Goal: Task Accomplishment & Management: Manage account settings

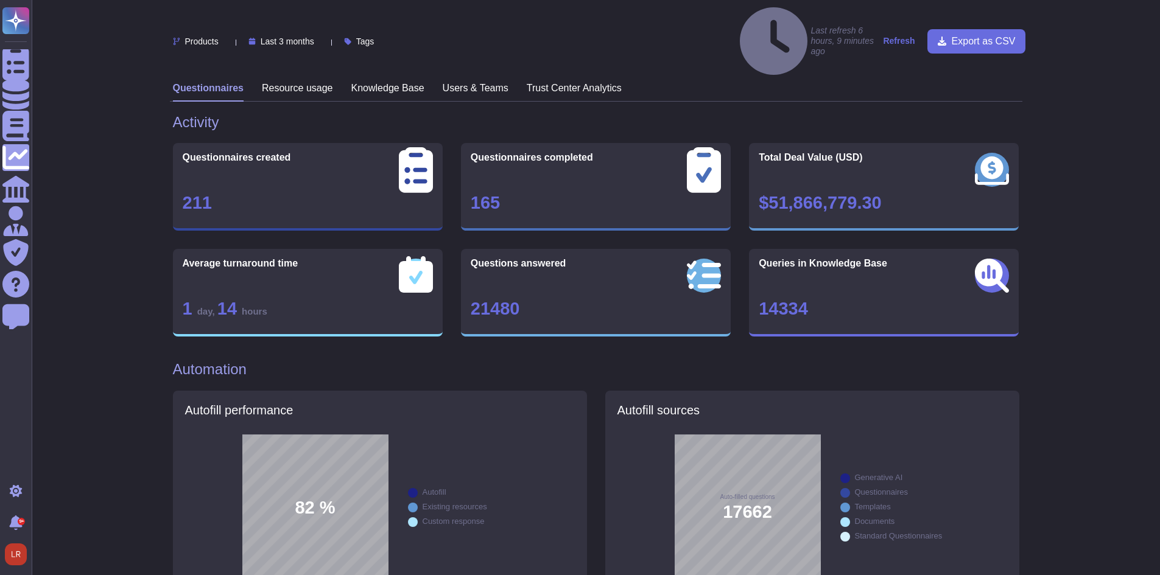
scroll to position [936, 0]
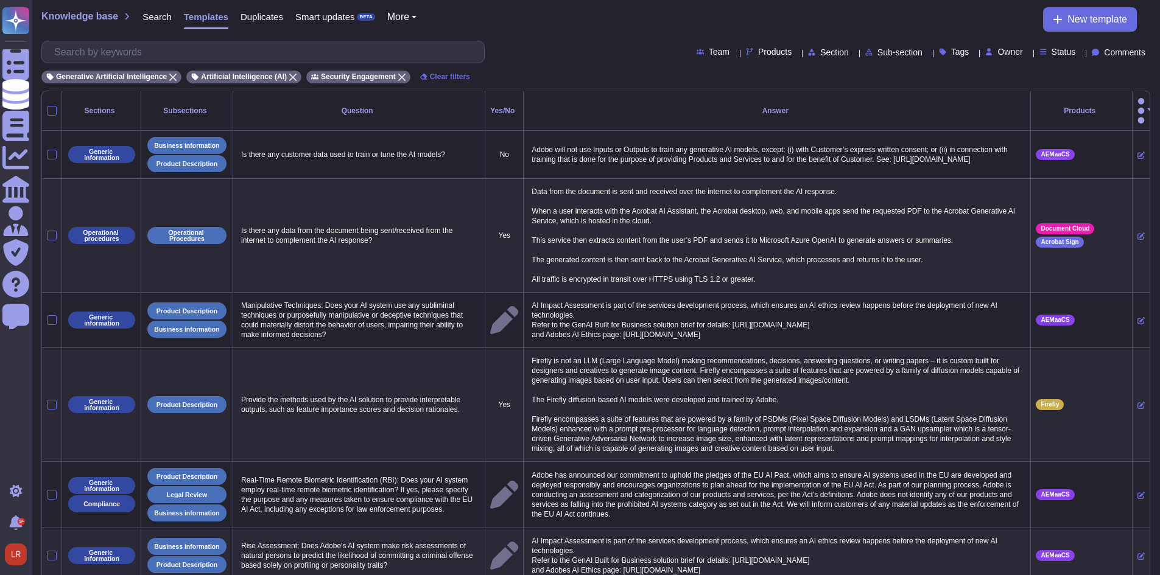
scroll to position [1212, 0]
select select "30"
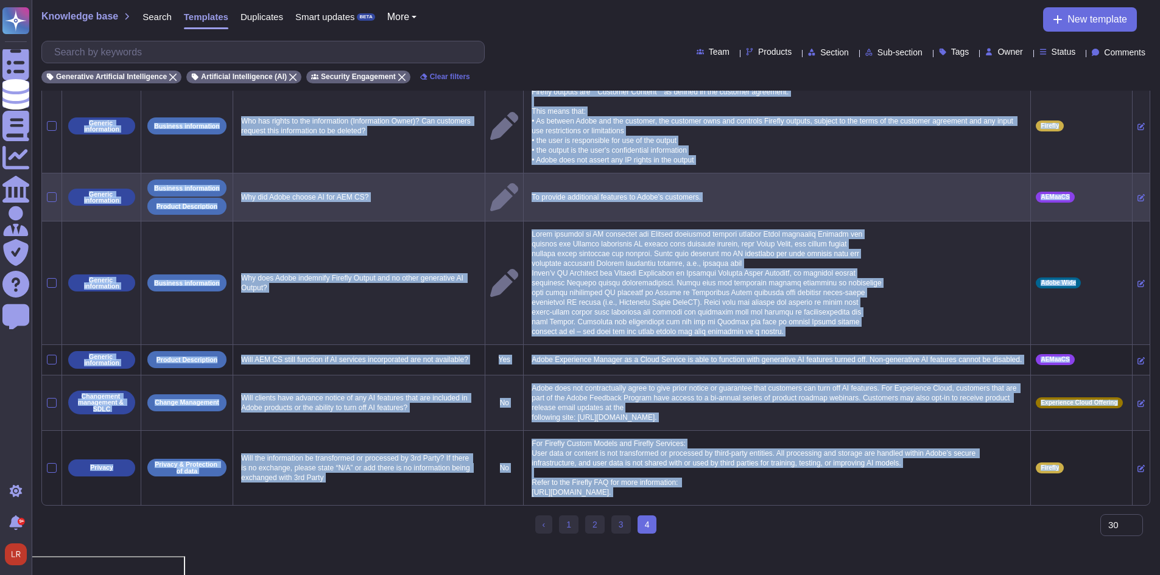
scroll to position [0, 0]
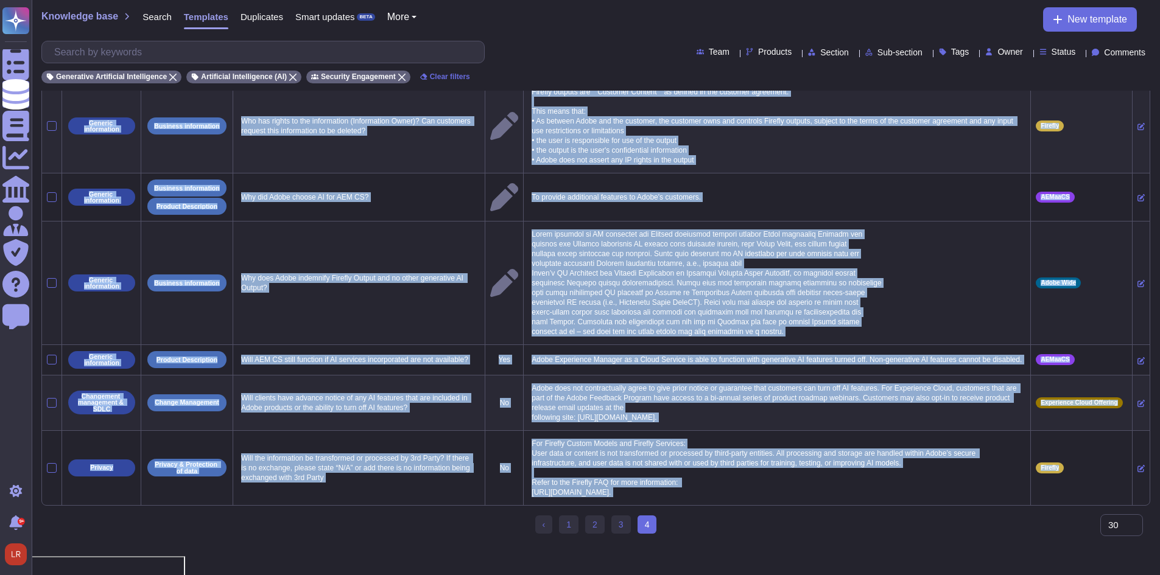
click at [321, 256] on td "Why does Adobe indemnify Firefly Output and no other generative AI Output?" at bounding box center [359, 284] width 252 height 124
click at [370, 303] on td "Why does Adobe indemnify Firefly Output and no other generative AI Output?" at bounding box center [359, 284] width 252 height 124
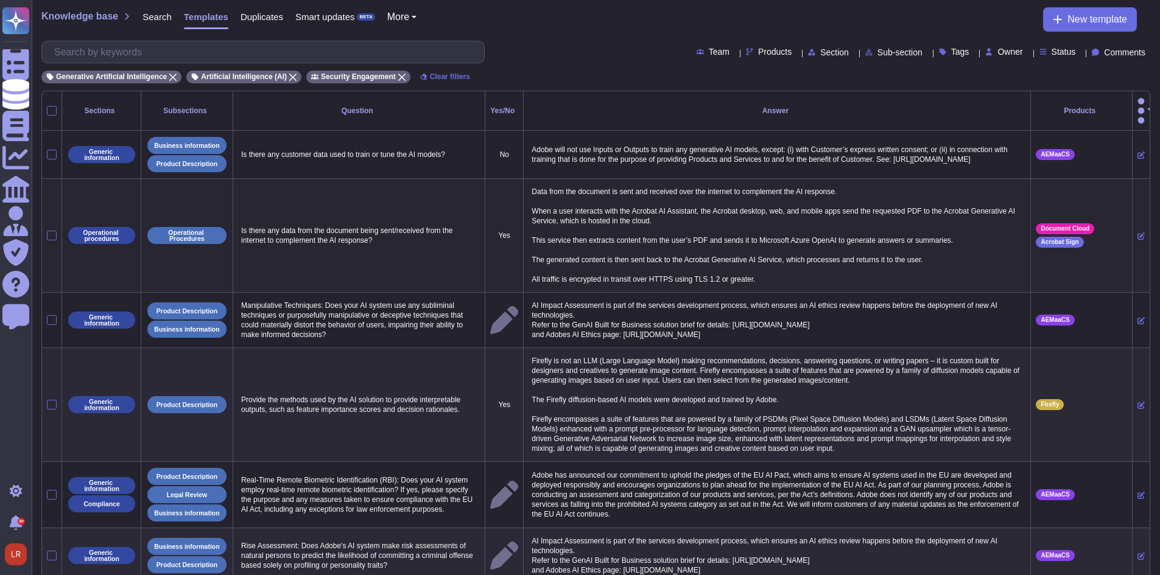
click at [386, 236] on td "Is there any data from the document being sent/received from the internet to co…" at bounding box center [359, 236] width 252 height 114
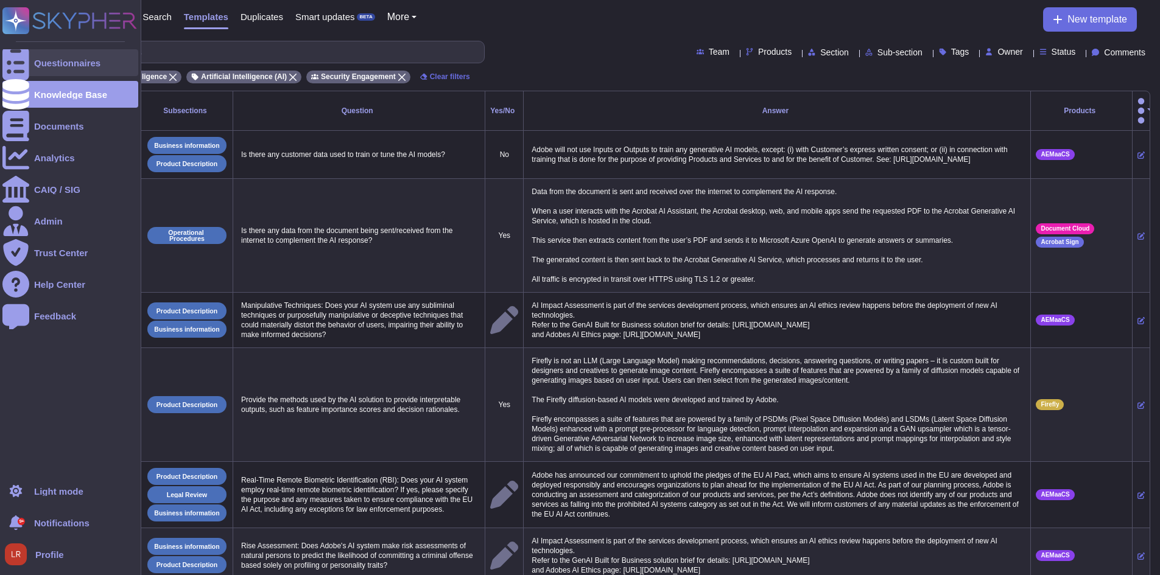
click at [82, 65] on div "Questionnaires" at bounding box center [67, 62] width 66 height 9
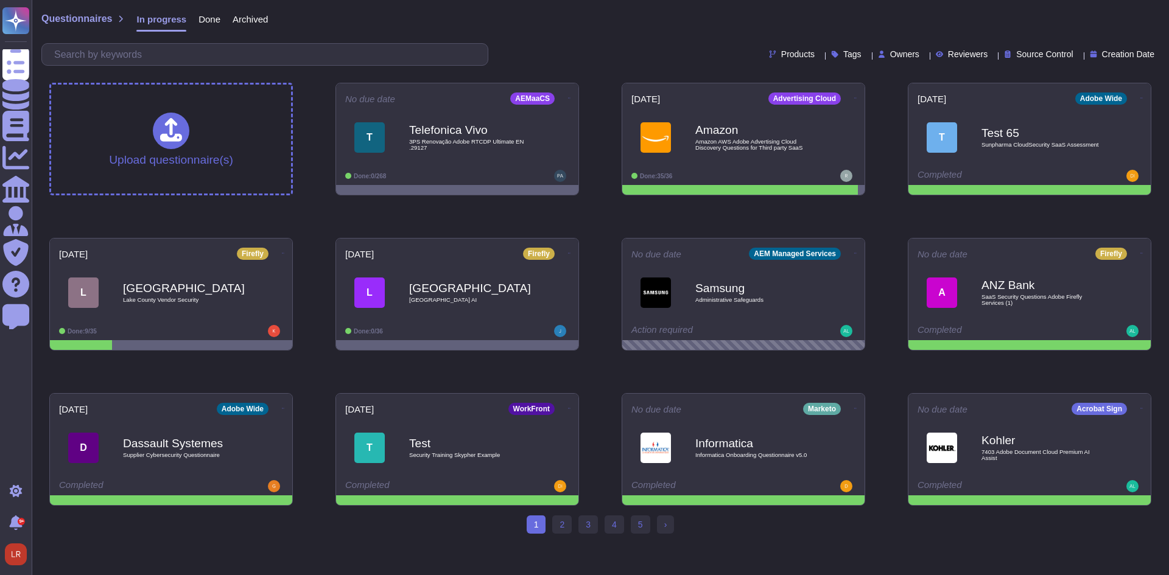
click at [896, 55] on div "Owners" at bounding box center [901, 54] width 46 height 9
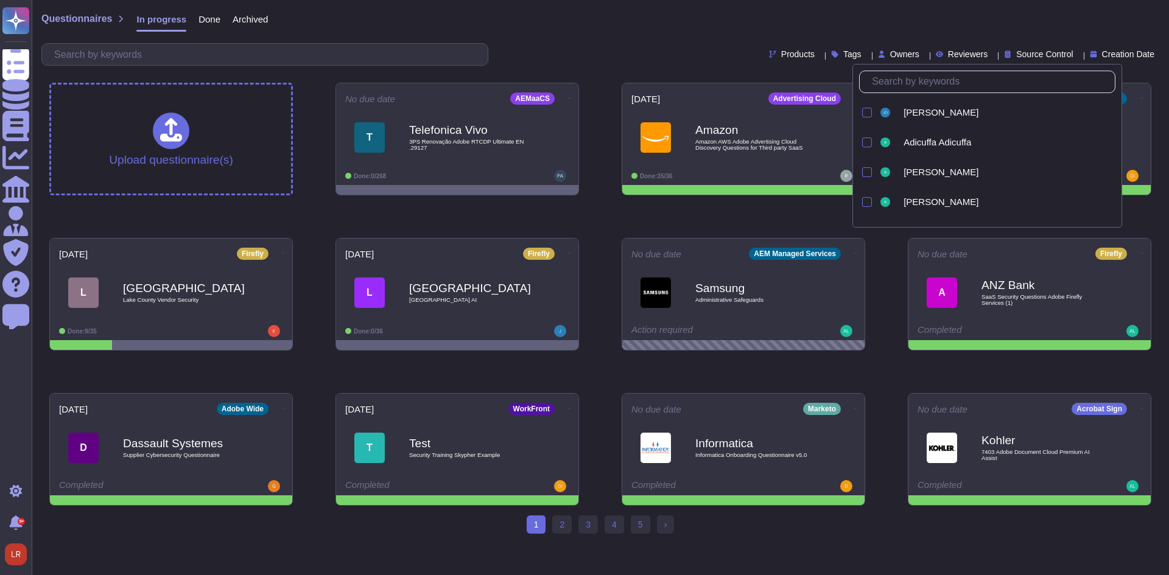
click at [901, 88] on input "text" at bounding box center [990, 81] width 249 height 21
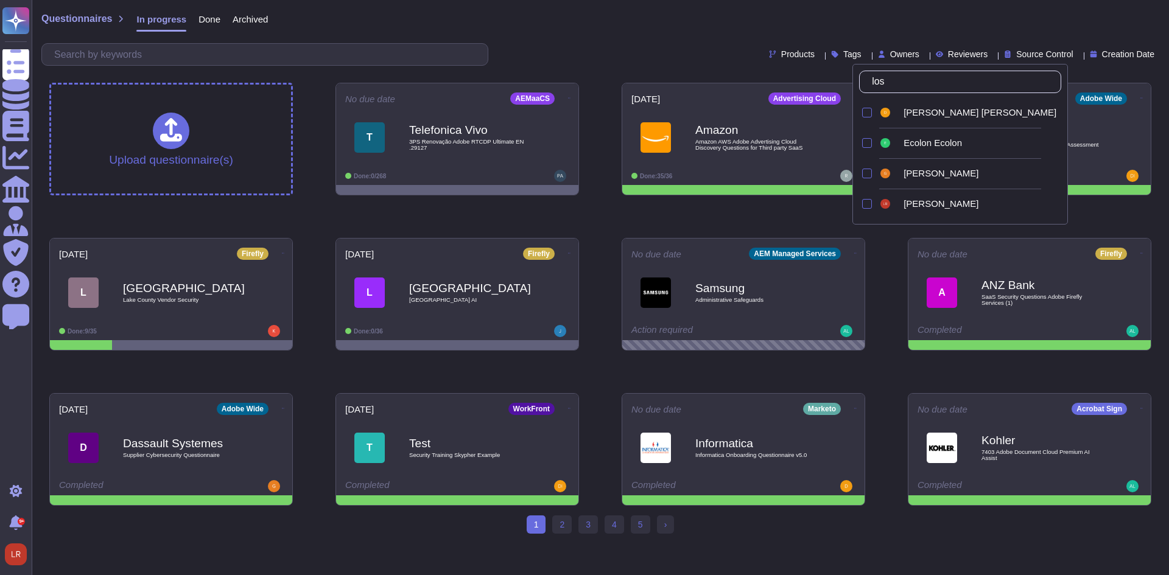
type input "lo"
click at [956, 204] on div "[PERSON_NAME]" at bounding box center [980, 203] width 153 height 11
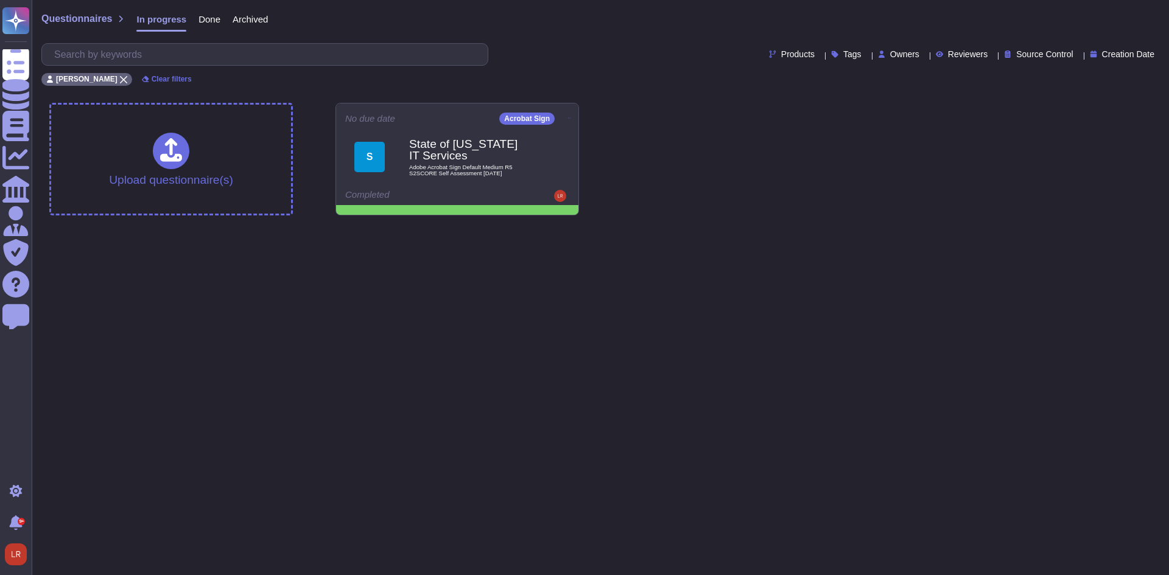
click at [668, 186] on div "Upload questionnaire(s) No due date Acrobat Sign S State of [US_STATE] IT Servi…" at bounding box center [600, 159] width 1121 height 132
click at [487, 161] on b "State of [US_STATE] IT Services" at bounding box center [470, 150] width 123 height 24
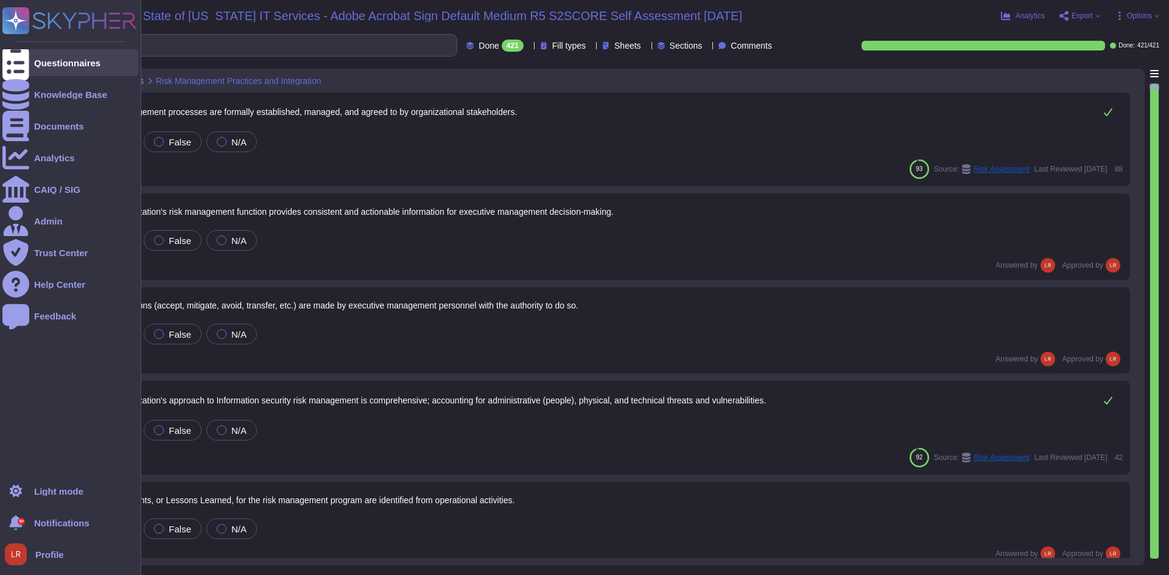
click at [24, 69] on div at bounding box center [15, 62] width 27 height 27
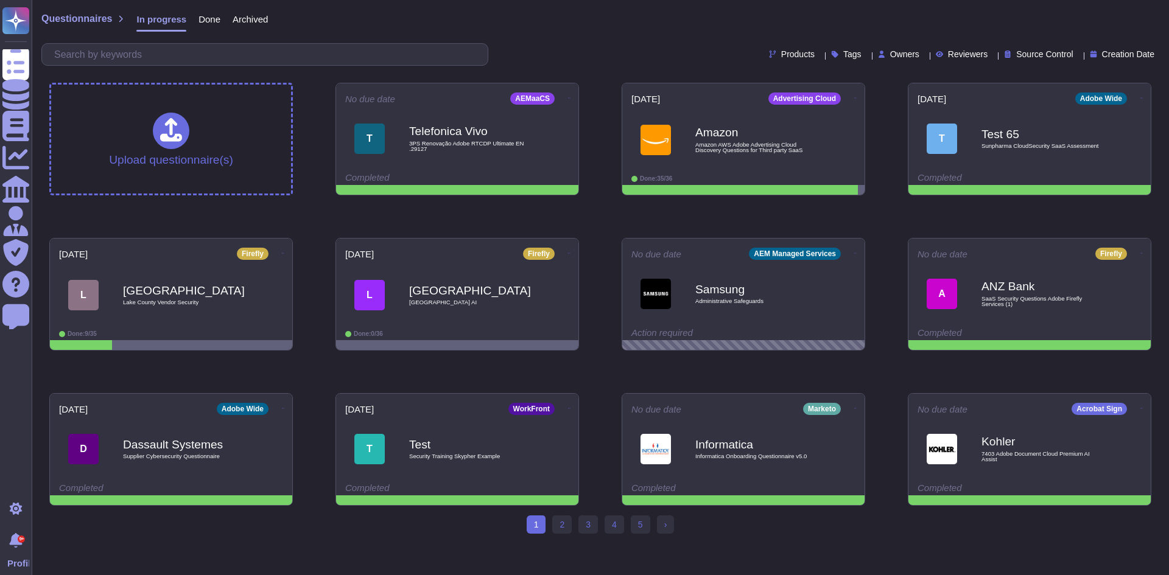
click at [890, 57] on span "Owners" at bounding box center [904, 54] width 29 height 9
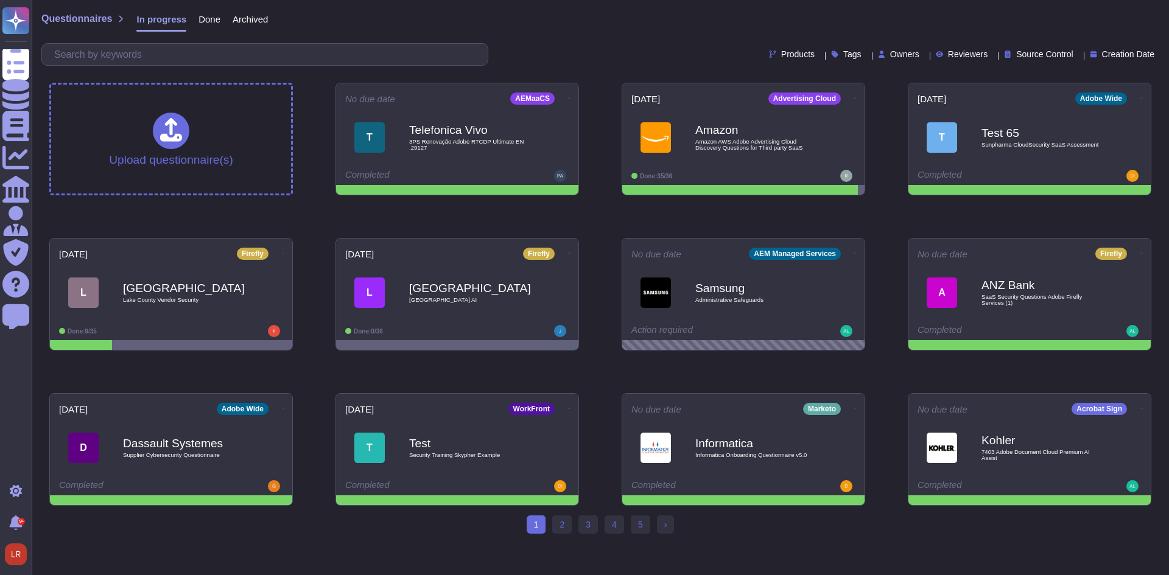
click at [924, 55] on icon at bounding box center [924, 55] width 0 height 0
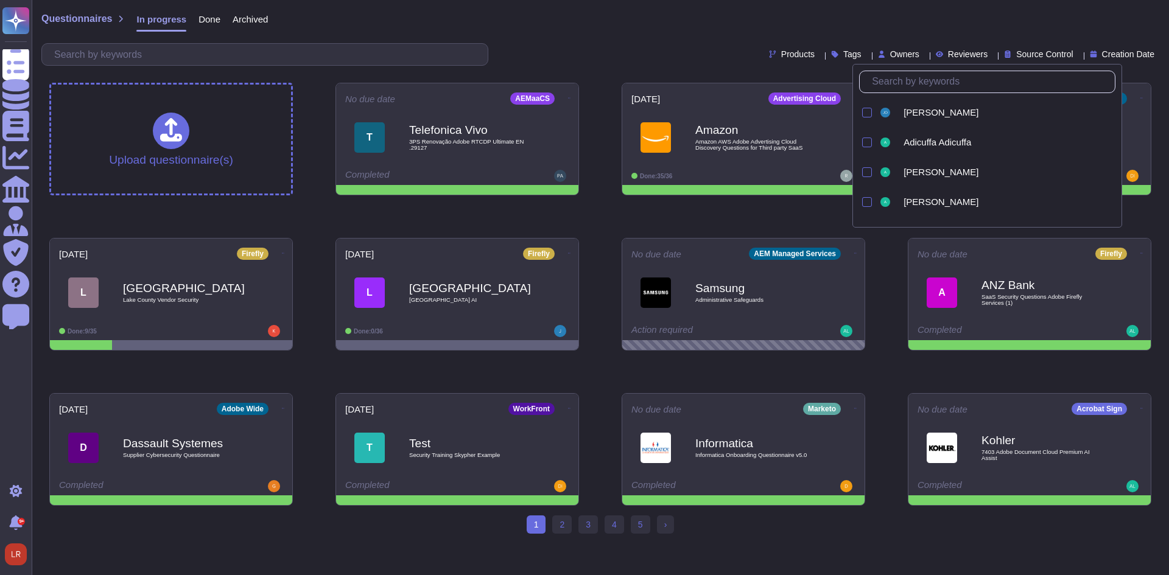
click at [902, 84] on input "text" at bounding box center [990, 81] width 249 height 21
type input "lo"
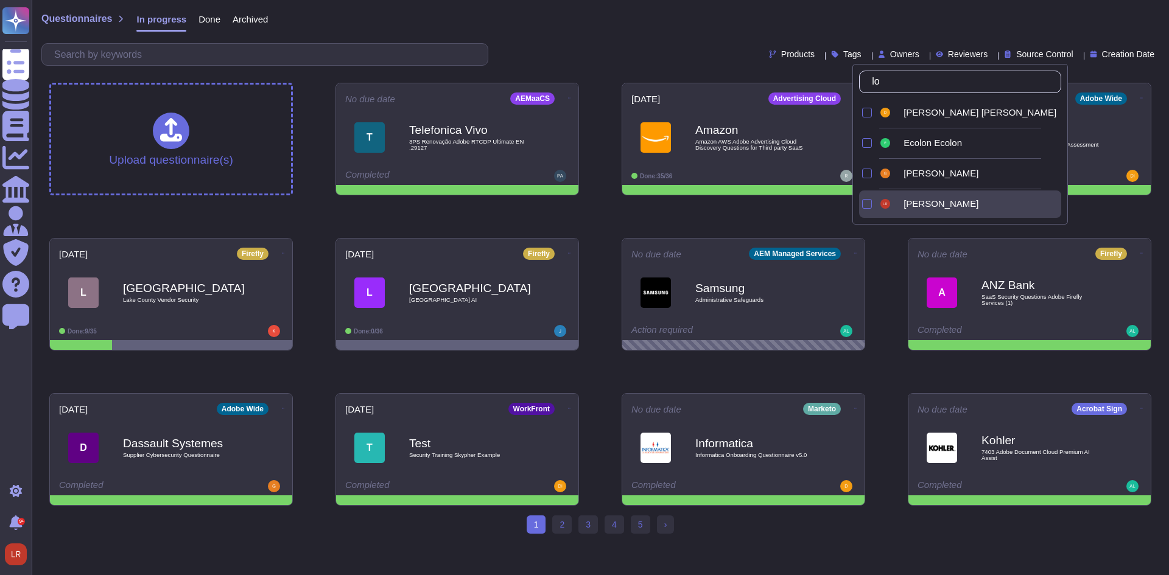
click at [975, 211] on div "[PERSON_NAME]" at bounding box center [969, 204] width 183 height 27
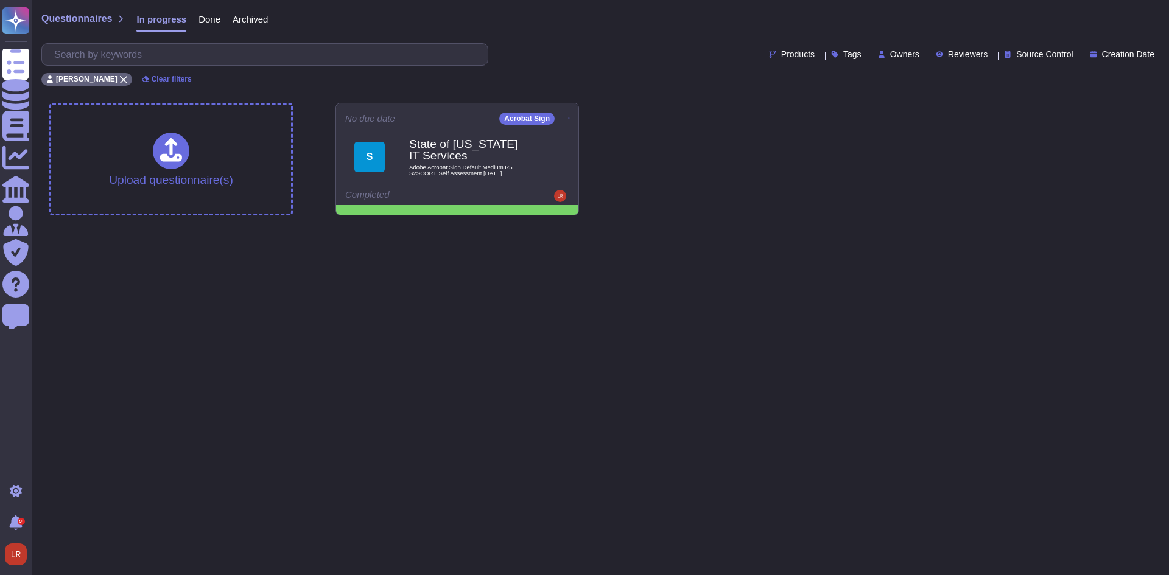
click at [620, 225] on html "Questionnaires Knowledge Base Documents Analytics CAIQ / SIG Admin Trust Center…" at bounding box center [584, 112] width 1169 height 225
click at [569, 116] on icon at bounding box center [570, 117] width 2 height 3
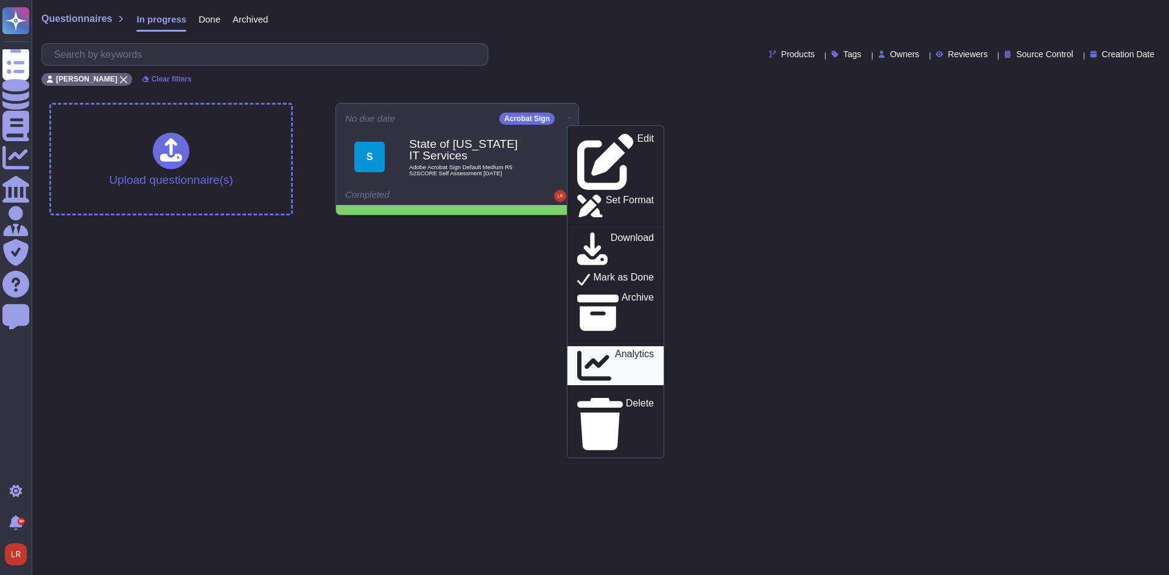
click at [632, 349] on div "Analytics" at bounding box center [615, 366] width 77 height 35
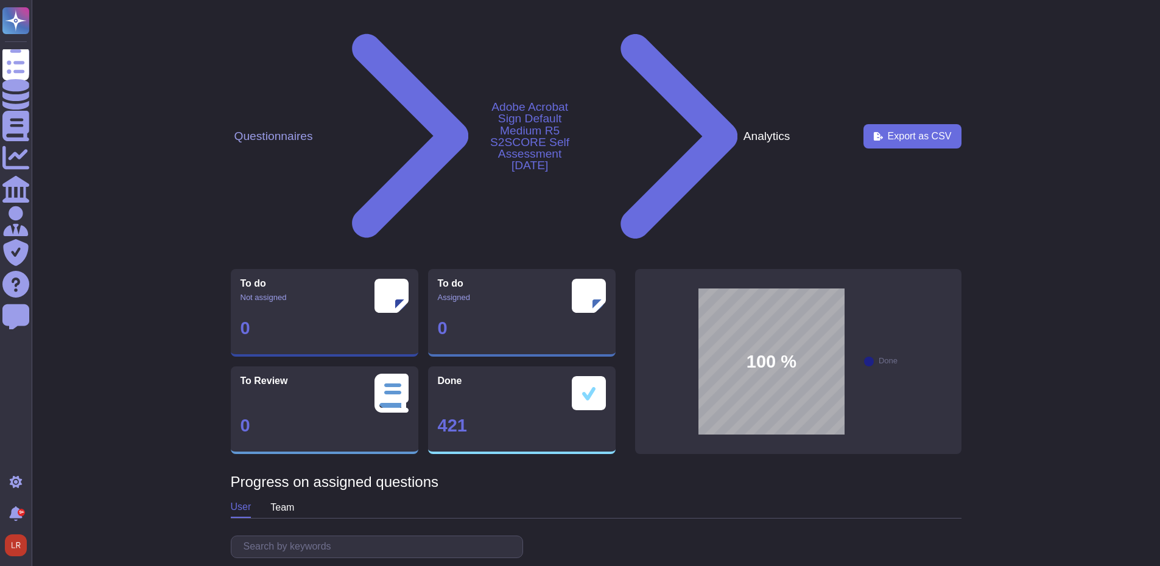
click at [572, 100] on button "Adobe Acrobat Sign Default Medium R5 S2SCORE Self Assessment [DATE]" at bounding box center [529, 135] width 110 height 71
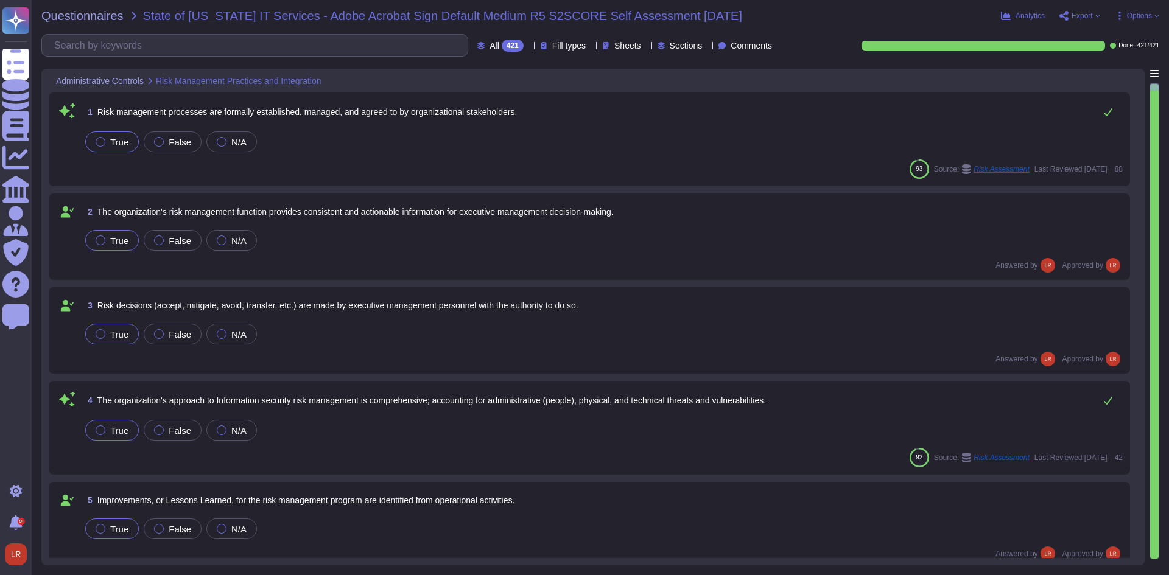
drag, startPoint x: 140, startPoint y: 15, endPoint x: 748, endPoint y: 8, distance: 607.7
click at [748, 8] on div "Questionnaires State of [US_STATE] IT Services - Adobe Acrobat Sign Default Med…" at bounding box center [600, 287] width 1137 height 575
copy span "State of [US_STATE] IT Services - Adobe Acrobat Sign Default Medium R5 S2SCORE …"
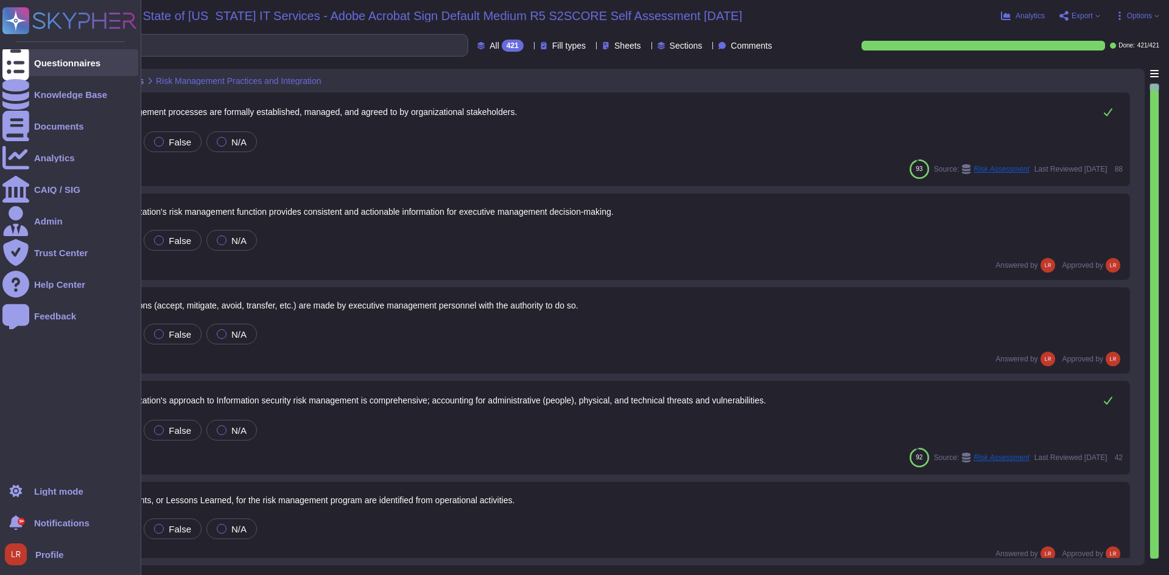
click at [50, 63] on div "Questionnaires" at bounding box center [67, 62] width 66 height 9
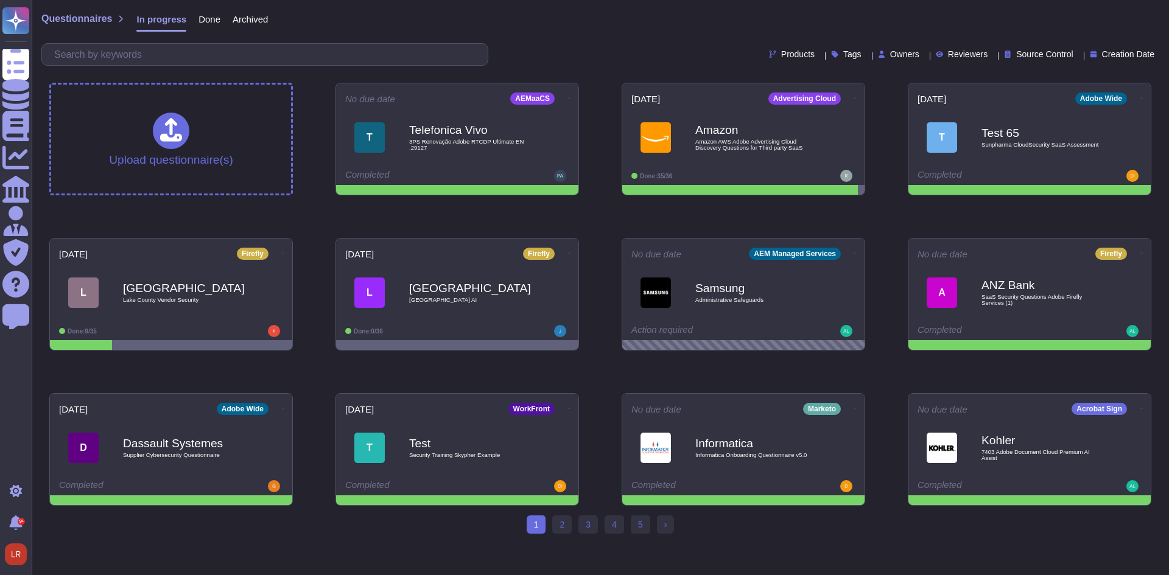
click at [924, 55] on icon at bounding box center [924, 55] width 0 height 0
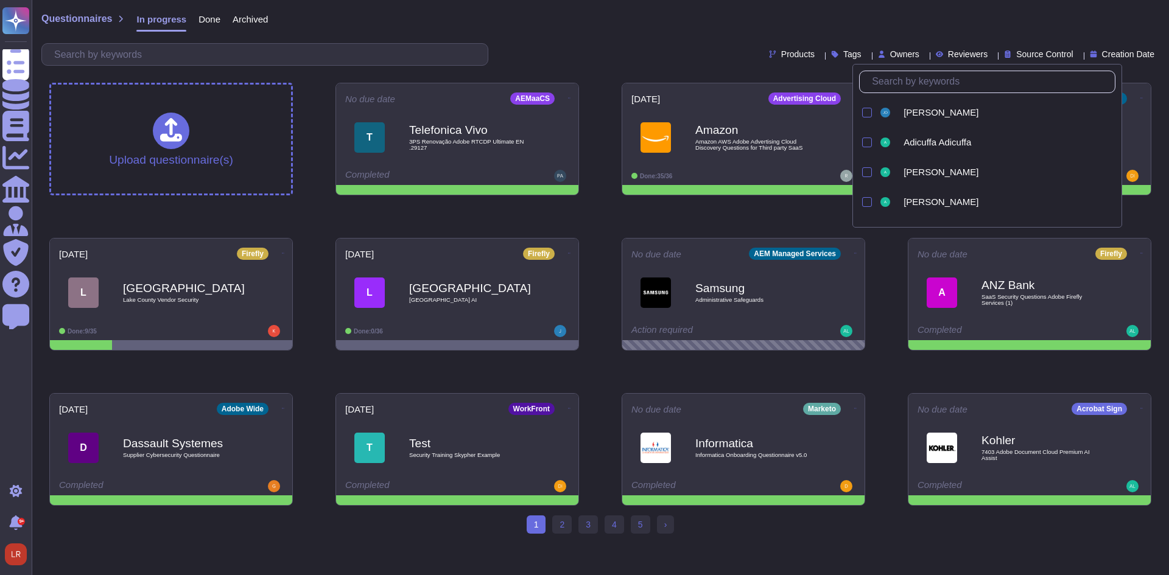
click at [905, 85] on input "text" at bounding box center [990, 81] width 249 height 21
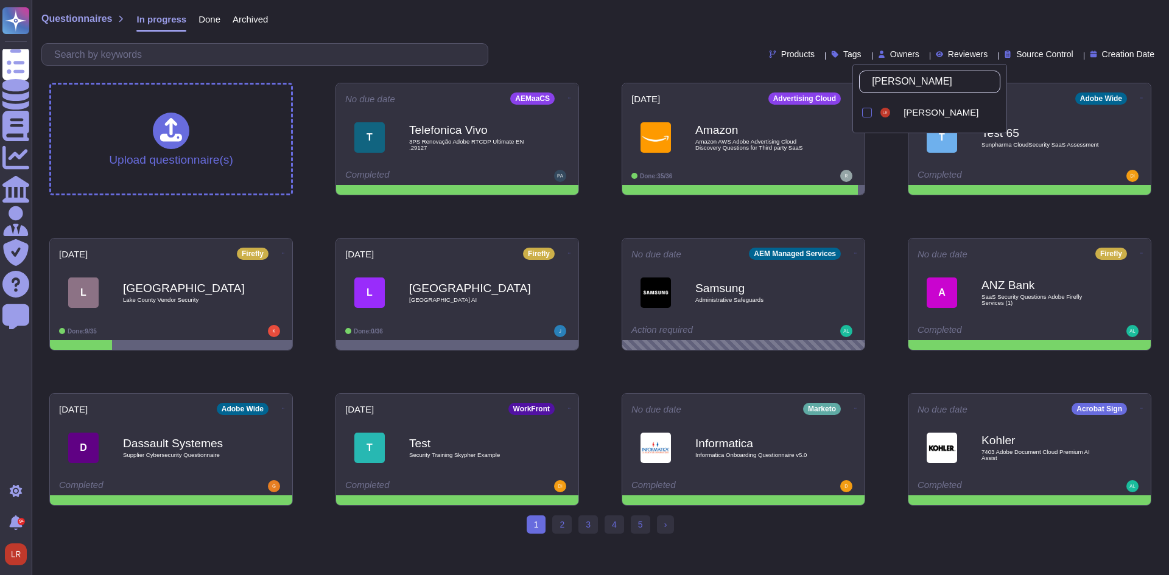
type input "loui"
click at [916, 107] on span "[PERSON_NAME]" at bounding box center [941, 112] width 75 height 11
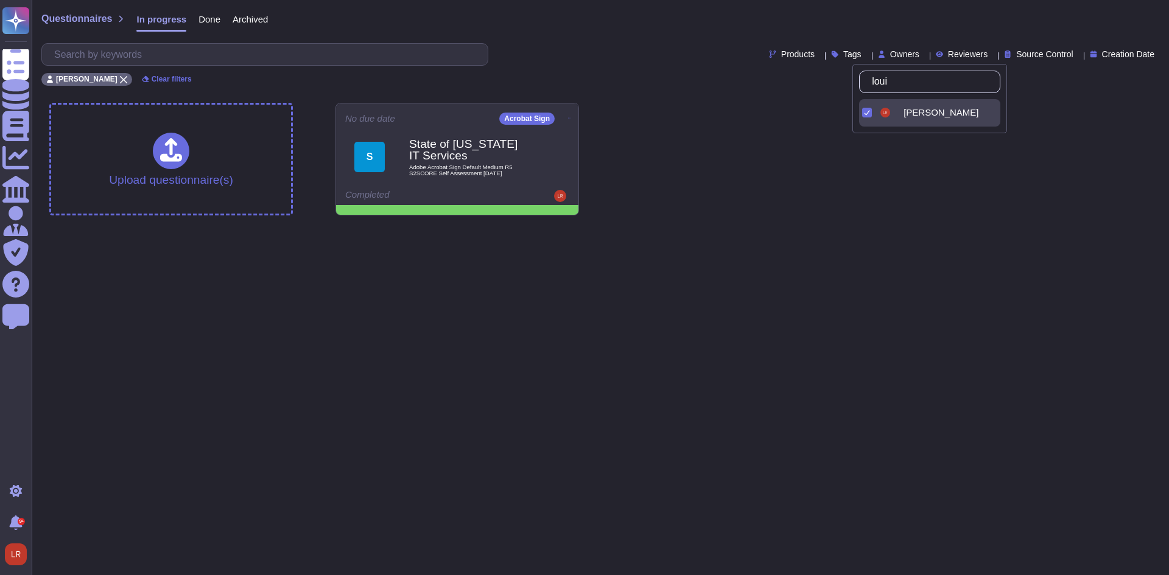
click at [634, 191] on div "Upload questionnaire(s) No due date Acrobat Sign S State of [US_STATE] IT Servi…" at bounding box center [600, 159] width 1121 height 132
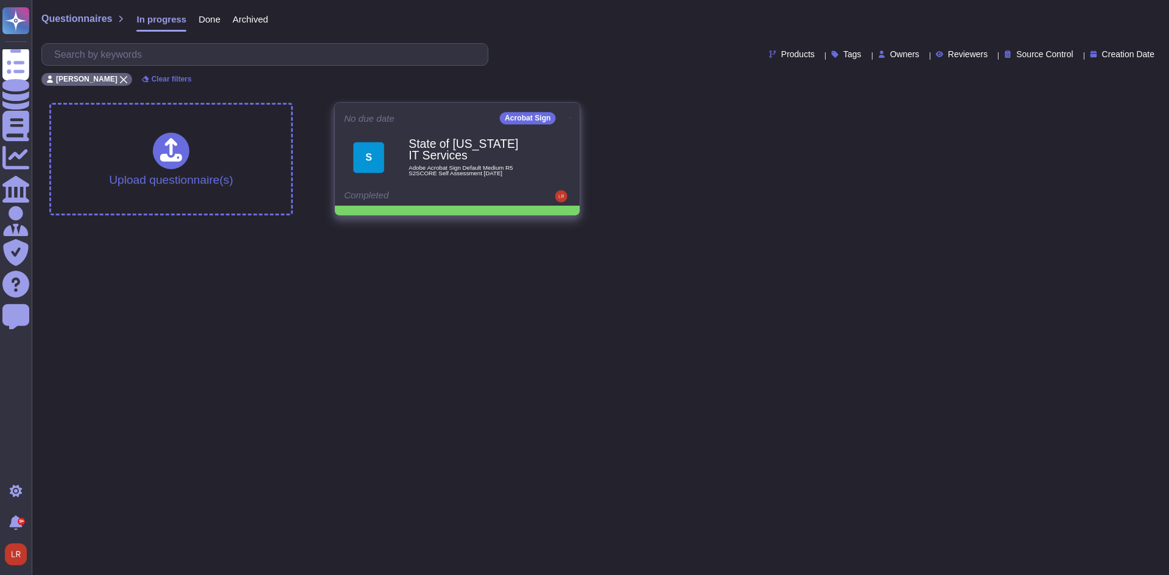
click at [569, 116] on icon at bounding box center [570, 117] width 2 height 3
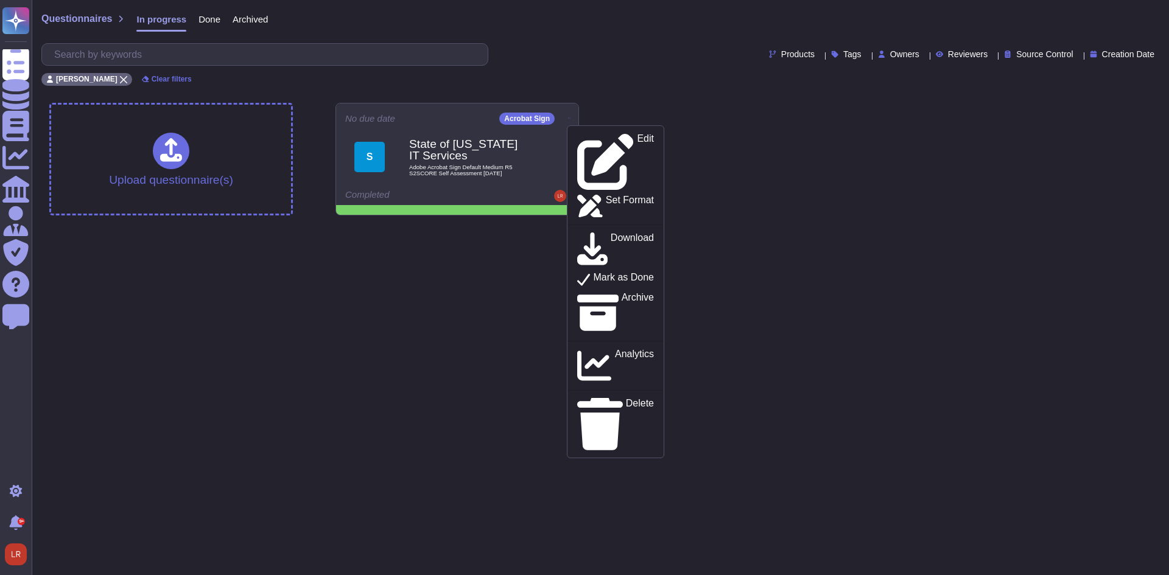
click at [455, 225] on html "Questionnaires Knowledge Base Documents Analytics CAIQ / SIG Admin Trust Center…" at bounding box center [584, 112] width 1169 height 225
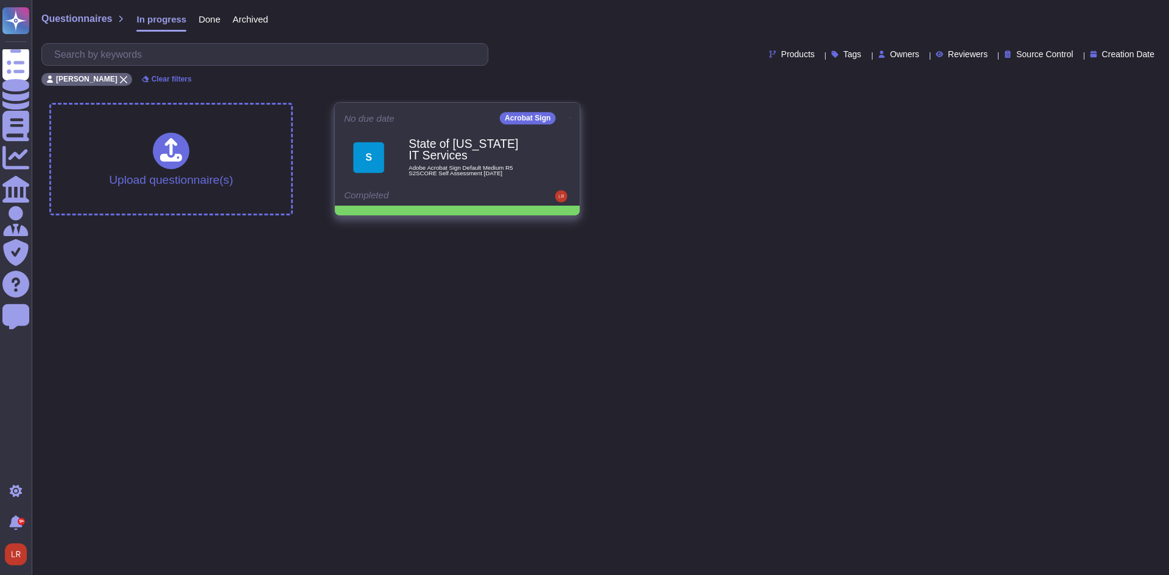
click at [433, 139] on b "State of [US_STATE] IT Services" at bounding box center [470, 150] width 123 height 24
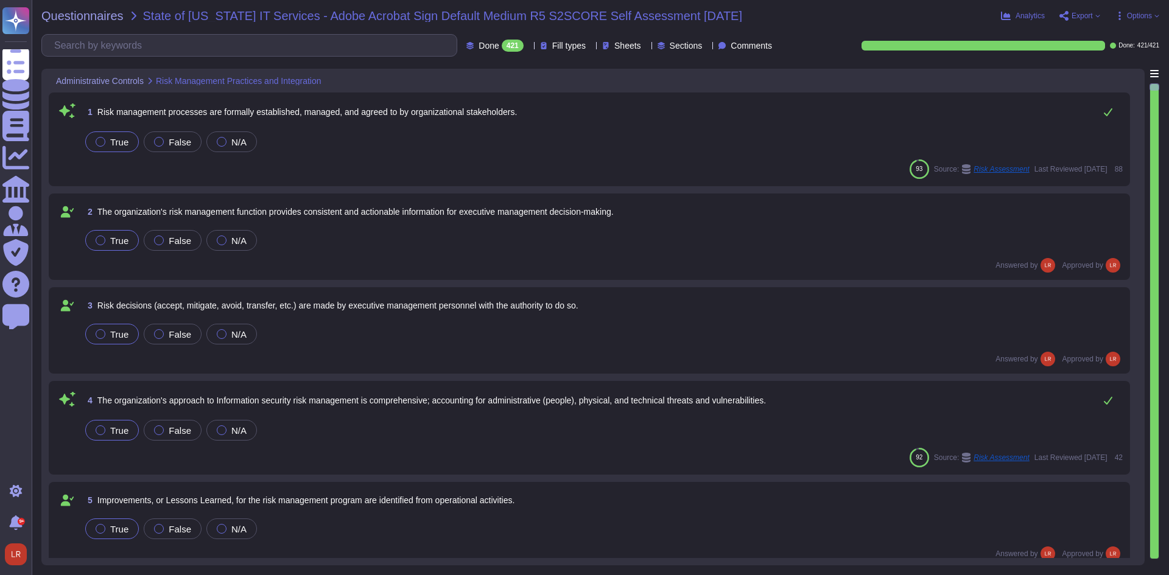
click at [321, 19] on span "State of [US_STATE] IT Services - Adobe Acrobat Sign Default Medium R5 S2SCORE …" at bounding box center [442, 16] width 599 height 12
drag, startPoint x: 647, startPoint y: 387, endPoint x: 673, endPoint y: -53, distance: 441.0
drag, startPoint x: 653, startPoint y: 326, endPoint x: 672, endPoint y: 132, distance: 195.1
click at [641, 133] on div "True False N/A" at bounding box center [603, 142] width 1040 height 26
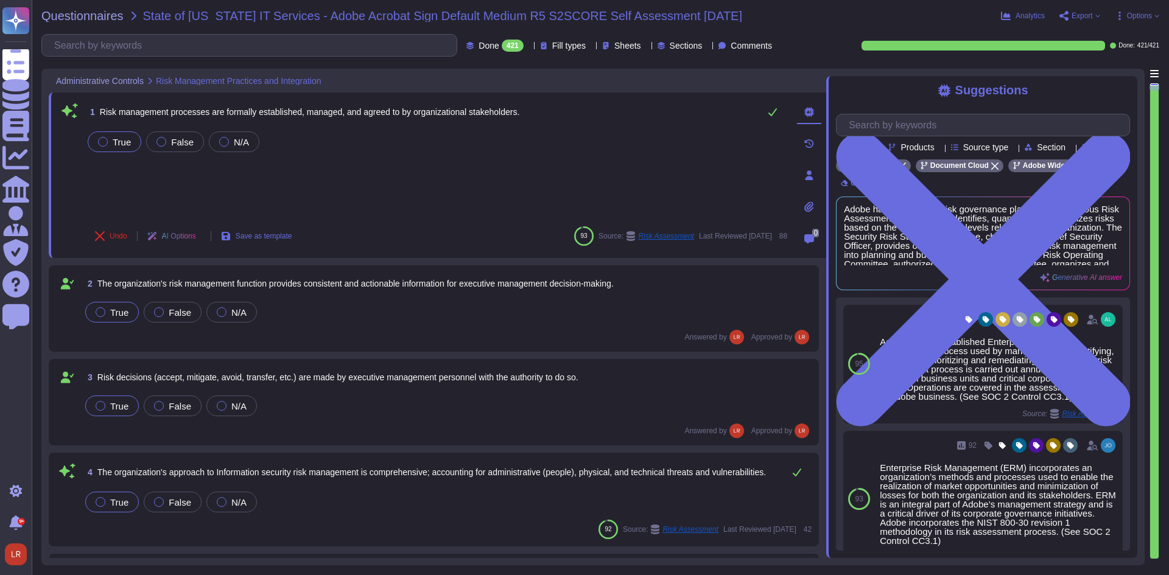
click at [1095, 15] on icon at bounding box center [1097, 15] width 5 height 5
click at [1103, 74] on p "Download" at bounding box center [1124, 91] width 43 height 34
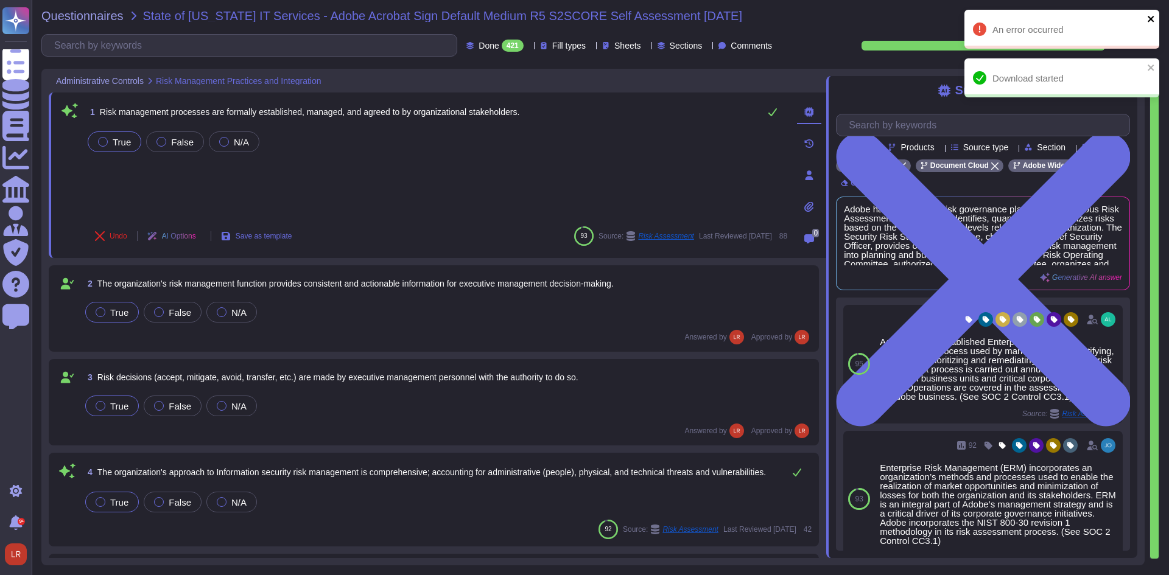
click at [1148, 21] on icon "close" at bounding box center [1151, 19] width 9 height 10
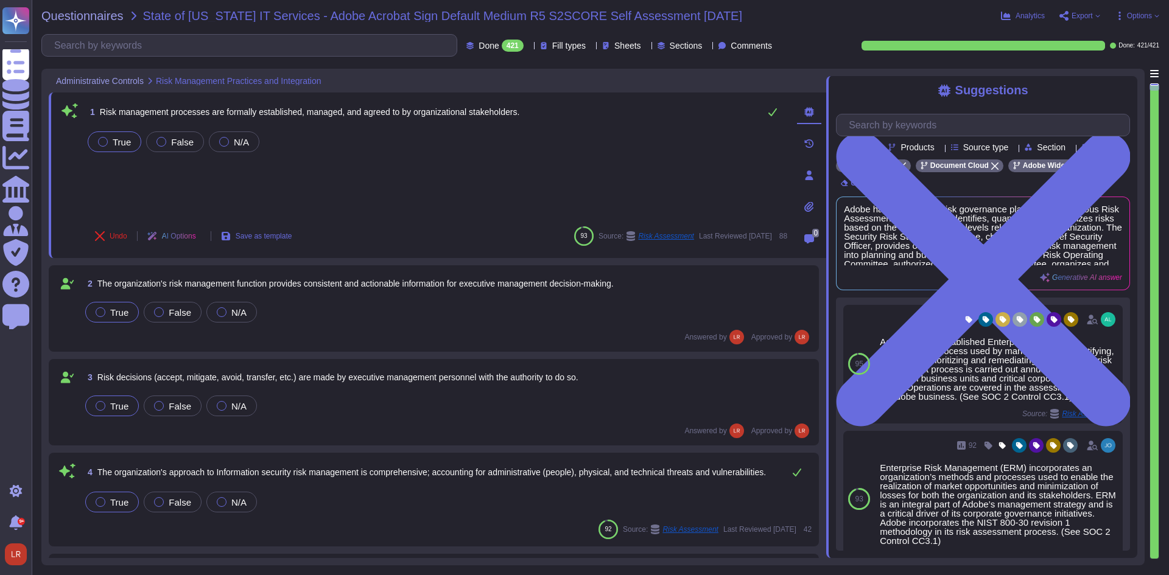
click at [1092, 12] on span "Export" at bounding box center [1082, 15] width 21 height 7
click at [1103, 74] on p "Download" at bounding box center [1124, 91] width 43 height 34
click at [421, 325] on div "2 The organization's risk management function provides consistent and actionabl…" at bounding box center [434, 309] width 756 height 72
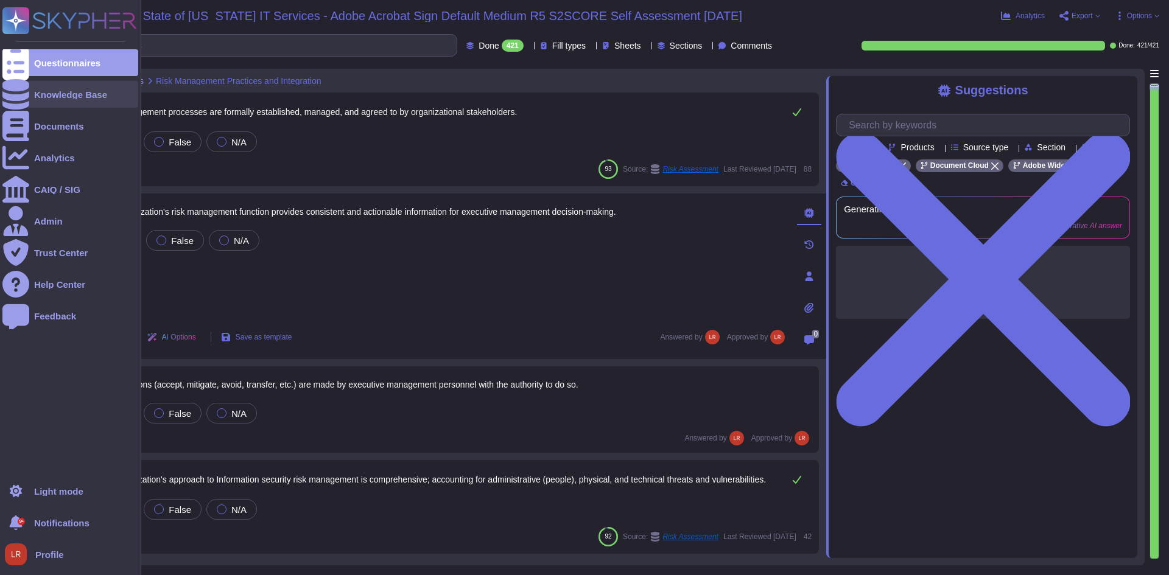
click at [63, 105] on div "Knowledge Base" at bounding box center [70, 94] width 136 height 27
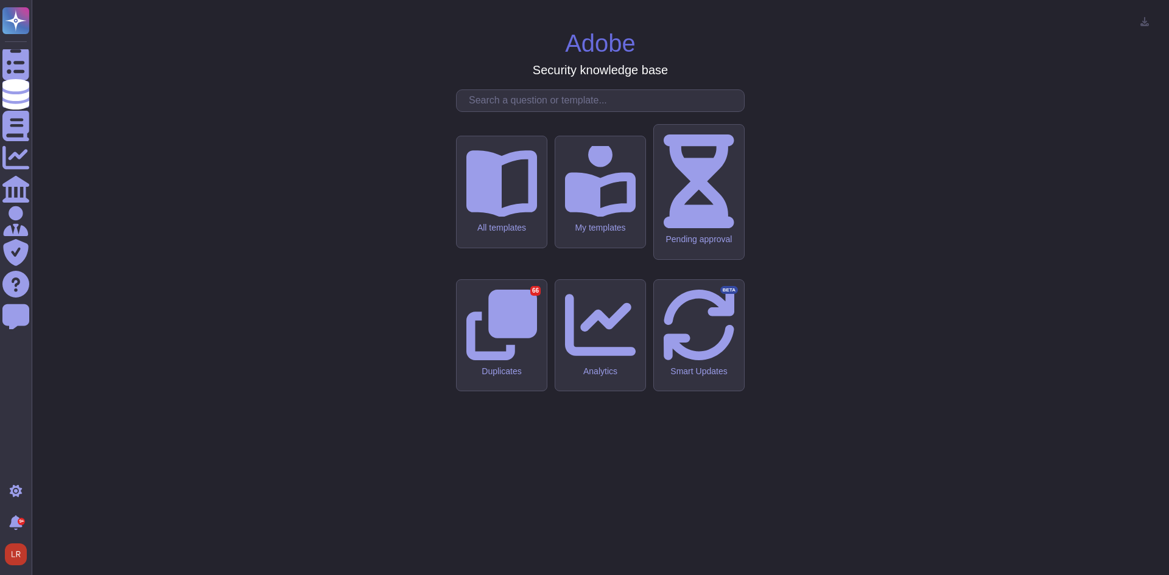
click at [450, 410] on div "Adobe Security knowledge base All templates My templates Pending approval Dupli…" at bounding box center [600, 288] width 1118 height 556
click at [725, 259] on div "Pending approval" at bounding box center [698, 192] width 91 height 136
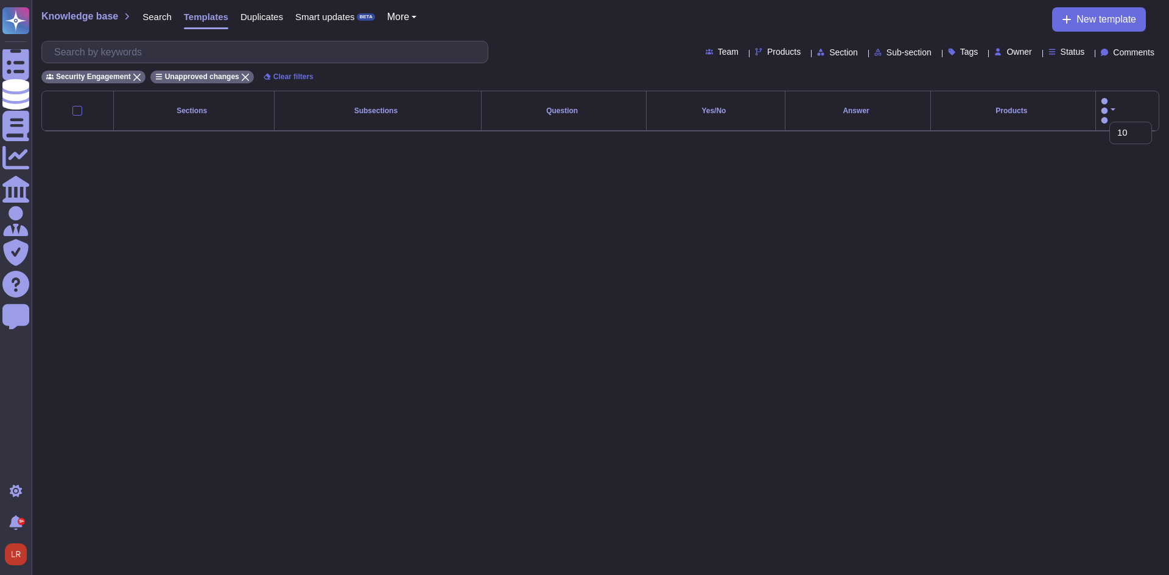
click at [947, 74] on div "Security Engagement Unapproved changes Clear filters" at bounding box center [600, 73] width 1118 height 20
click at [515, 151] on html "Questionnaires Knowledge Base Documents Analytics CAIQ / SIG Admin Trust Center…" at bounding box center [584, 75] width 1169 height 151
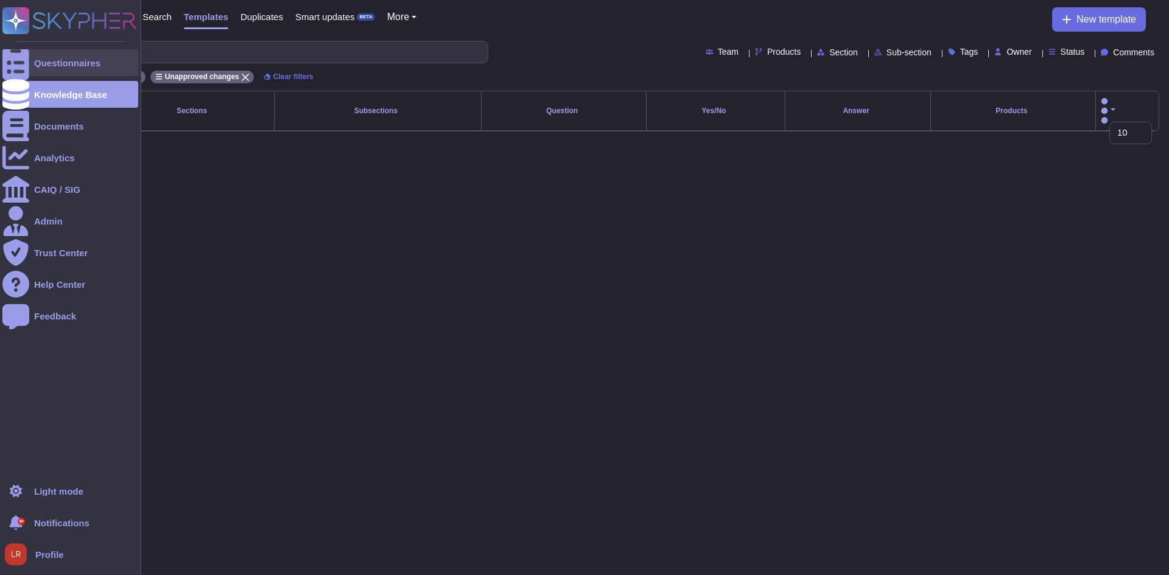
click at [21, 67] on icon at bounding box center [15, 63] width 27 height 36
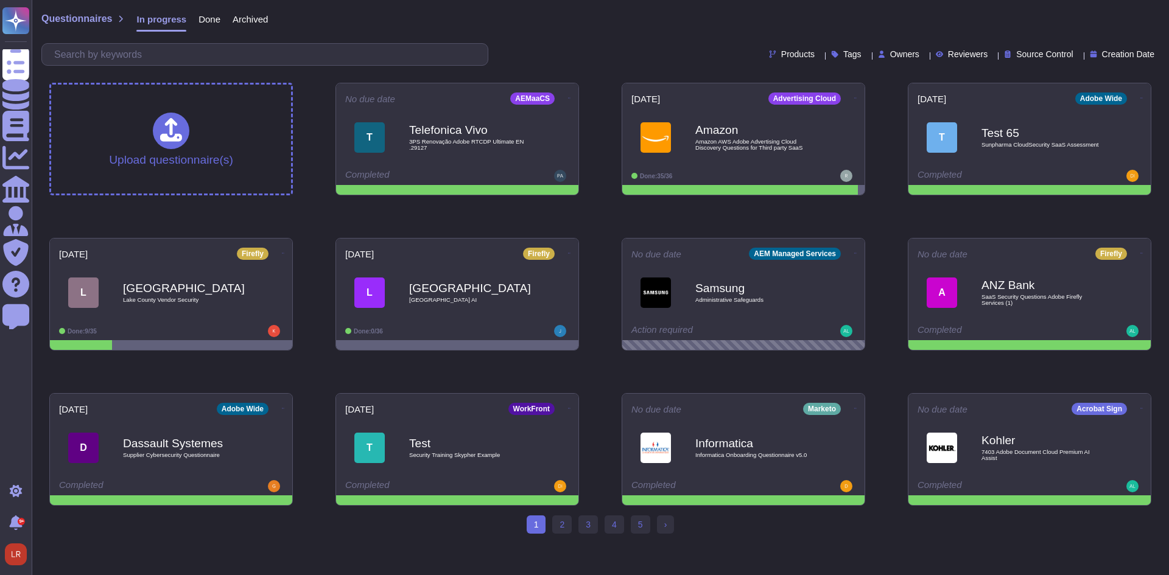
click at [890, 53] on span "Owners" at bounding box center [904, 54] width 29 height 9
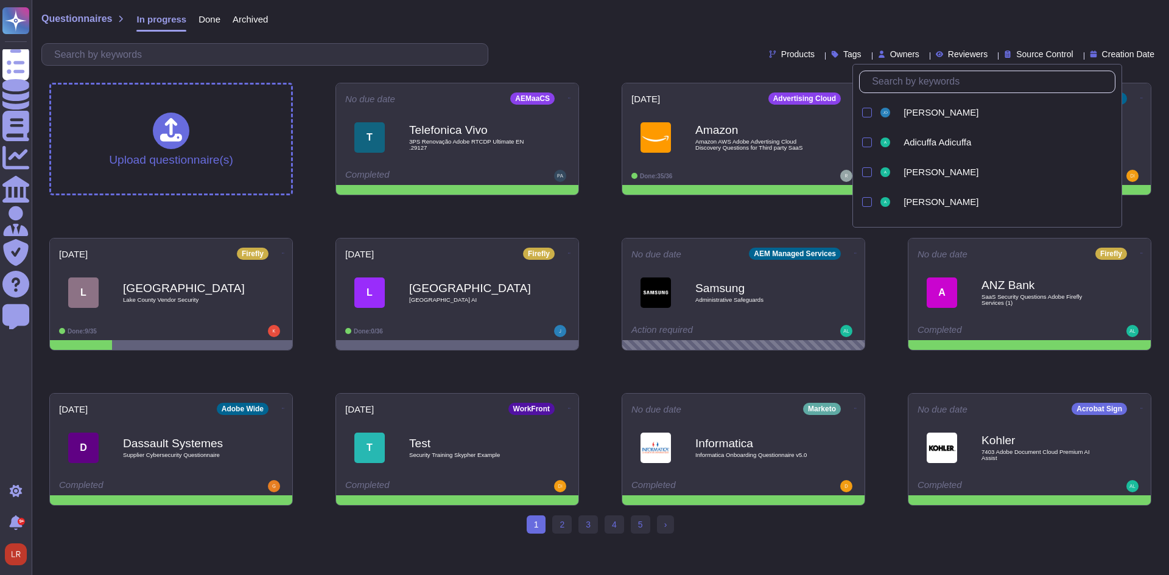
click at [911, 87] on input "text" at bounding box center [990, 81] width 249 height 21
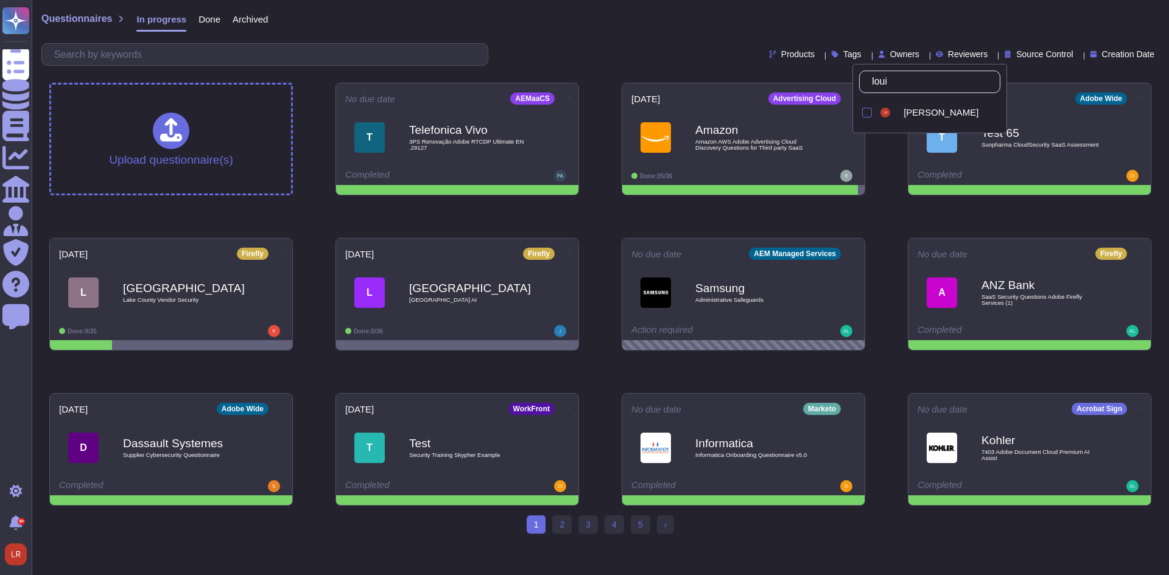
type input "louis"
click at [919, 114] on span "[PERSON_NAME]" at bounding box center [941, 112] width 75 height 11
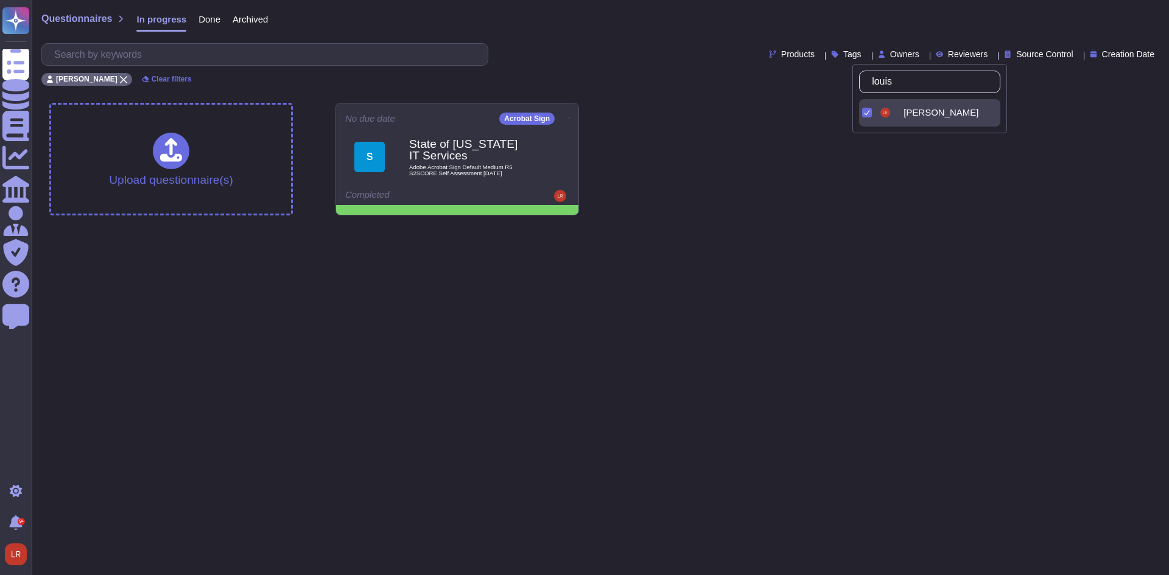
click at [648, 196] on div "Upload questionnaire(s) No due date Acrobat Sign S State of [US_STATE] IT Servi…" at bounding box center [600, 159] width 1121 height 132
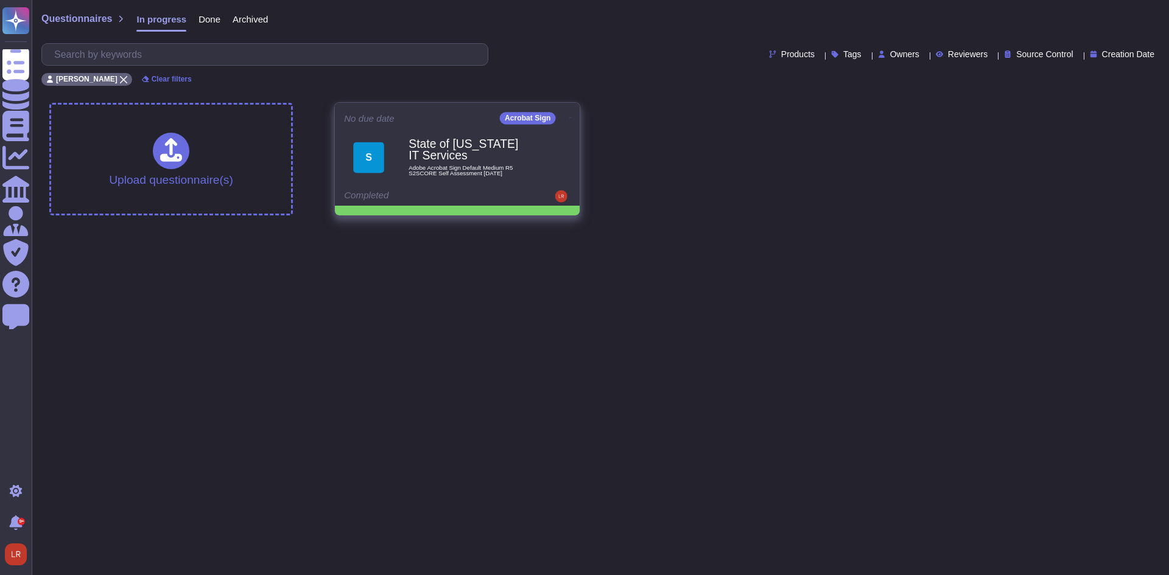
click at [569, 116] on icon at bounding box center [570, 117] width 2 height 3
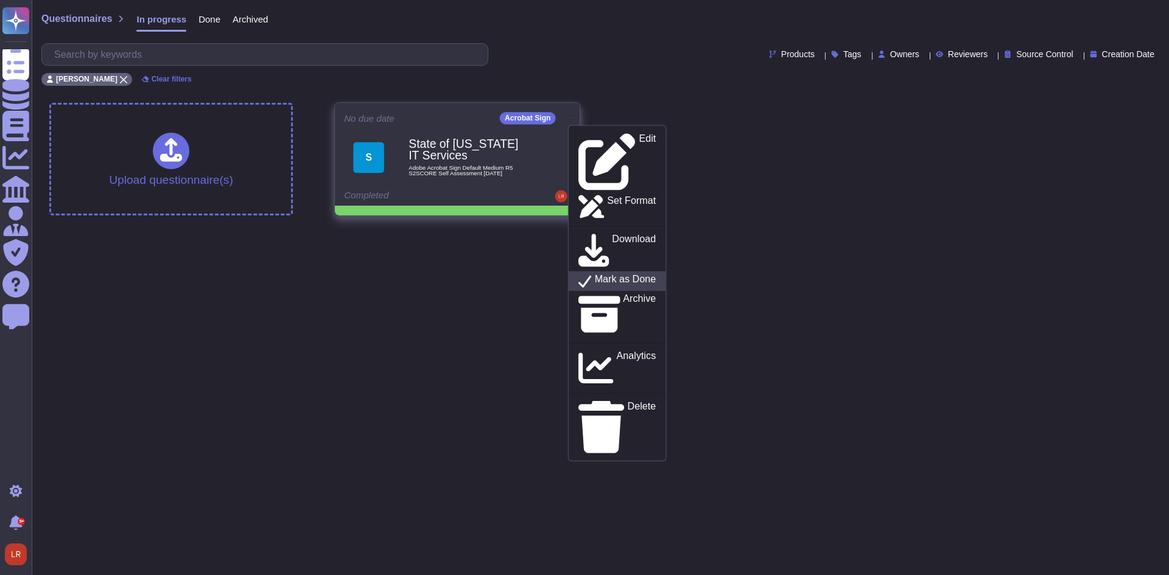
click at [635, 274] on p "Mark as Done" at bounding box center [625, 281] width 61 height 15
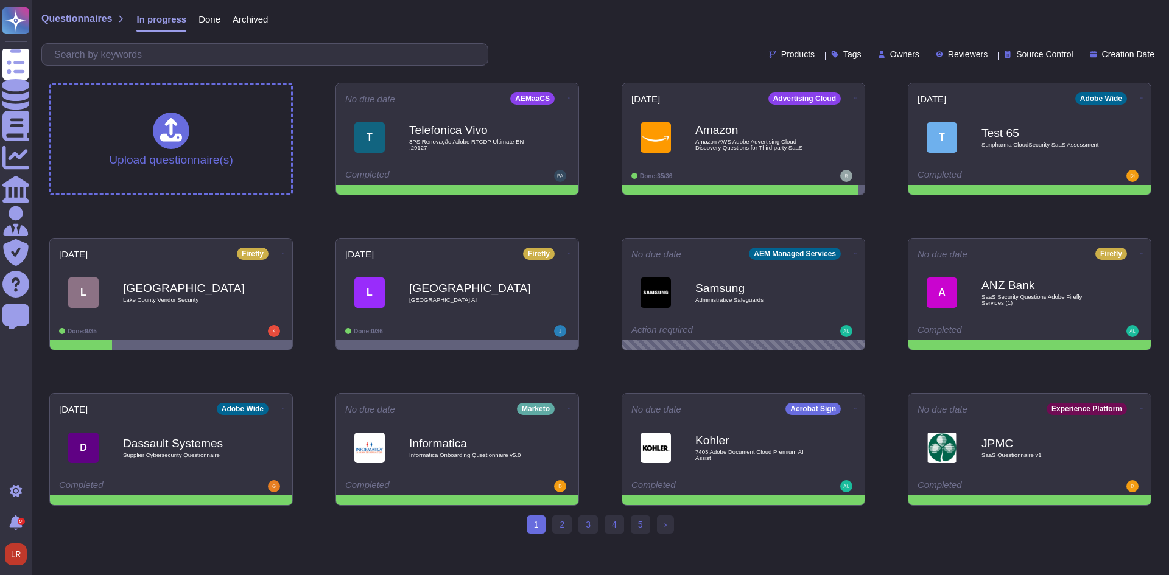
click at [317, 226] on div "Upload questionnaire(s) No due date AEMaaCS T Telefonica Vivo 3PS Renovação A…" at bounding box center [600, 294] width 1121 height 443
click at [606, 229] on div "Upload questionnaire(s) No due date AEMaaCS T Telefonica Vivo 3PS Renovação A…" at bounding box center [600, 294] width 1121 height 443
click at [390, 371] on div "Upload questionnaire(s) No due date AEMaaCS T Telefonica Vivo 3PS Renovação A…" at bounding box center [600, 294] width 1121 height 443
click at [894, 57] on div "Owners" at bounding box center [901, 54] width 46 height 9
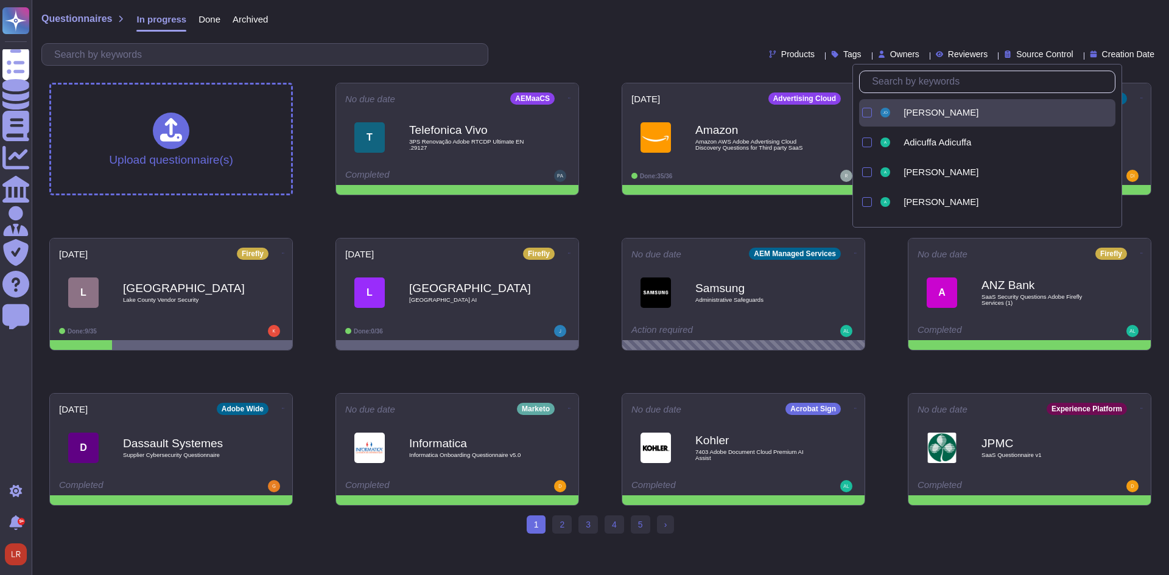
click at [911, 116] on span "[PERSON_NAME]" at bounding box center [941, 112] width 75 height 11
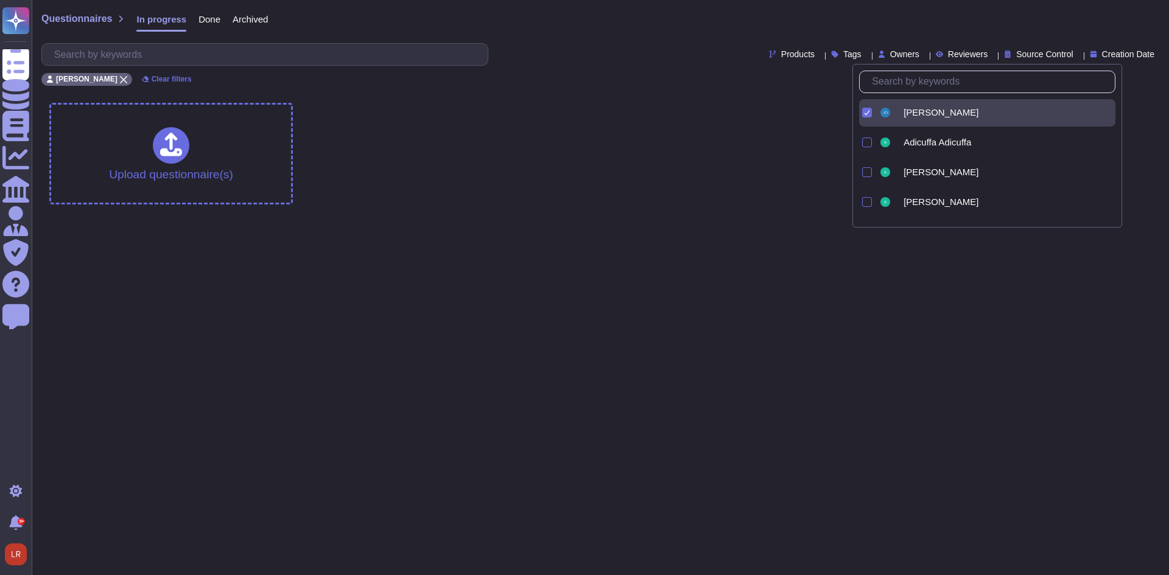
click at [909, 116] on span "[PERSON_NAME]" at bounding box center [941, 112] width 75 height 11
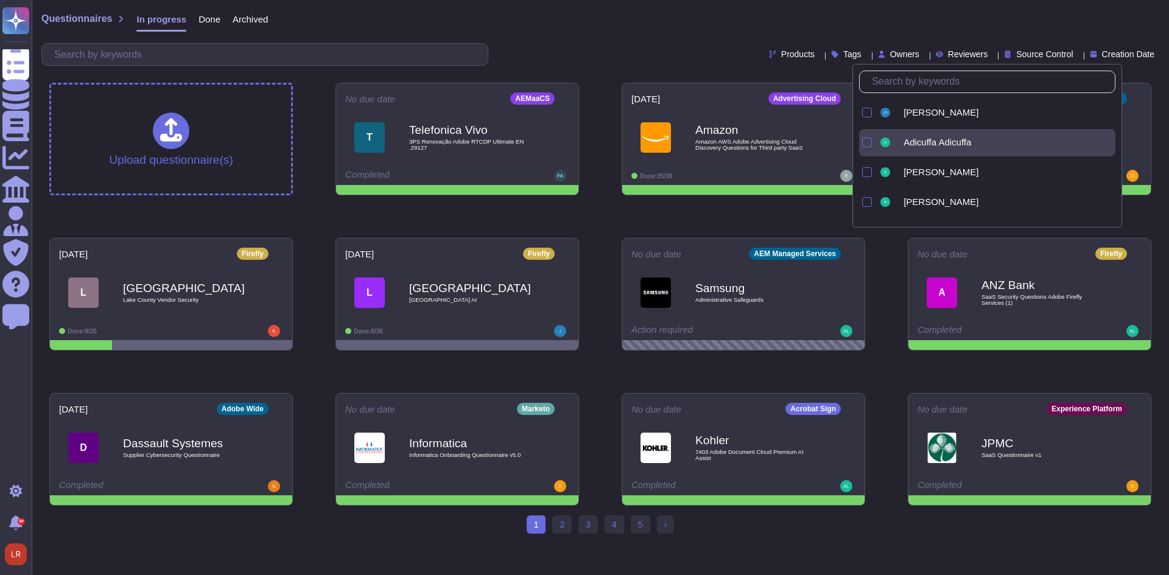
click at [913, 142] on span "Adicuffa Adicuffa" at bounding box center [938, 142] width 68 height 11
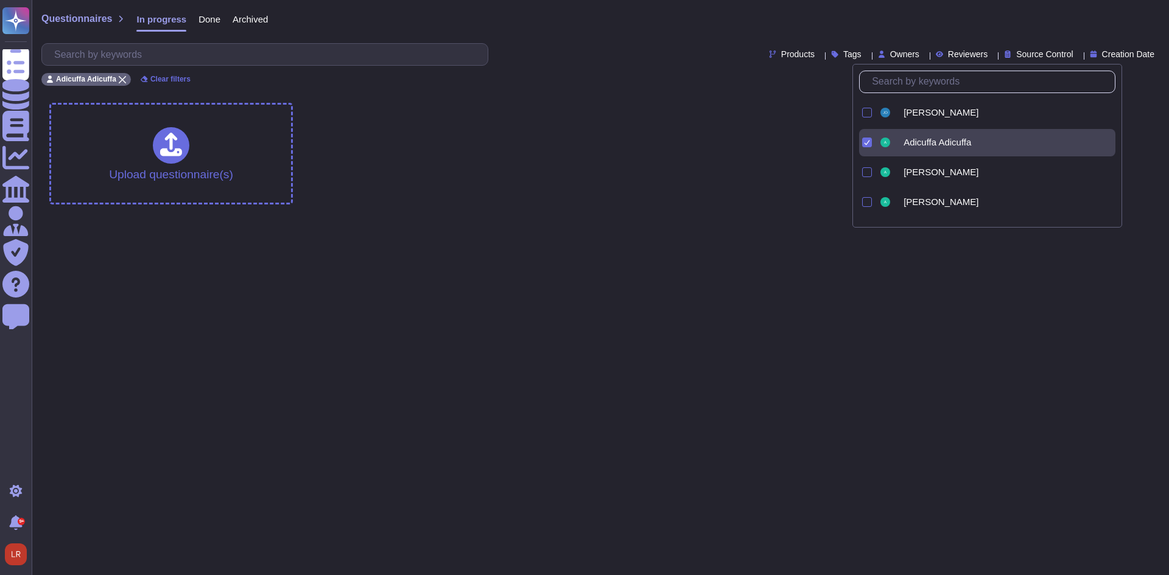
click at [913, 142] on span "Adicuffa Adicuffa" at bounding box center [938, 142] width 68 height 11
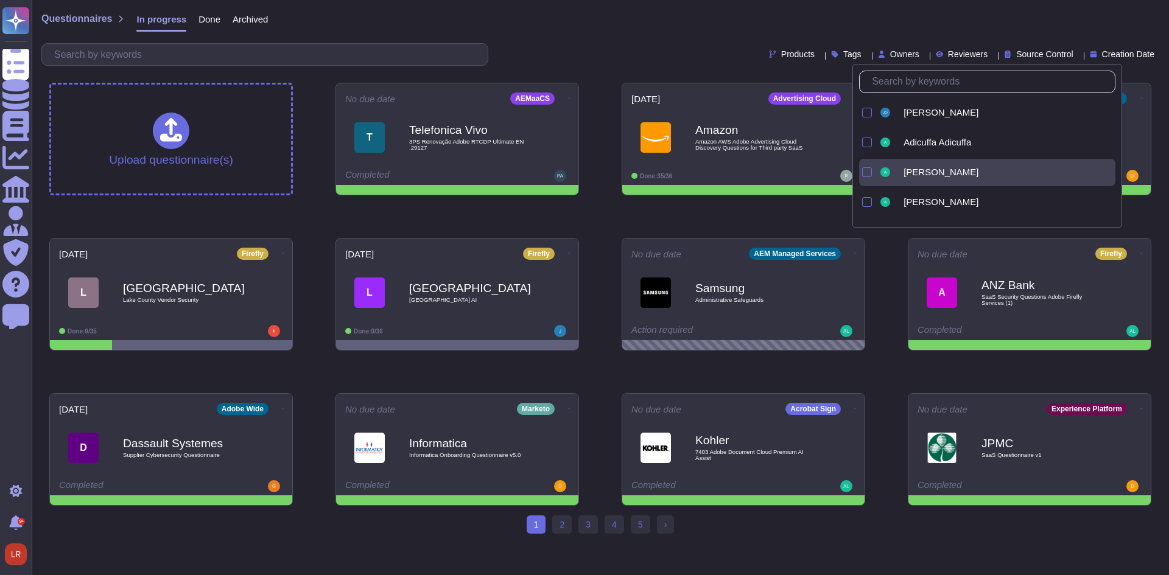
click at [915, 172] on span "[PERSON_NAME]" at bounding box center [941, 172] width 75 height 11
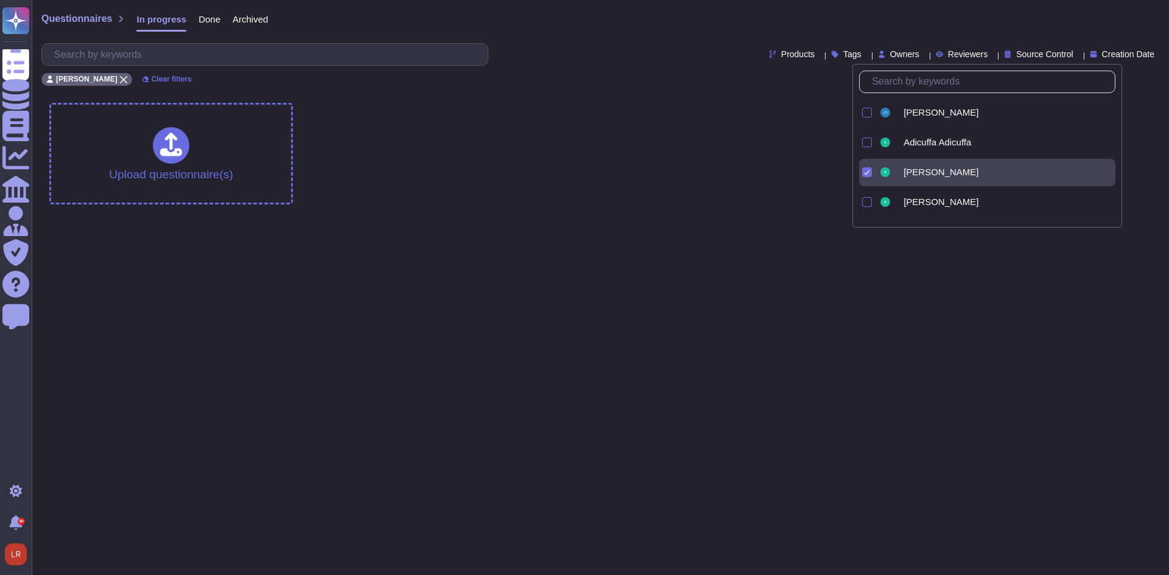
click at [915, 172] on span "[PERSON_NAME]" at bounding box center [941, 172] width 75 height 11
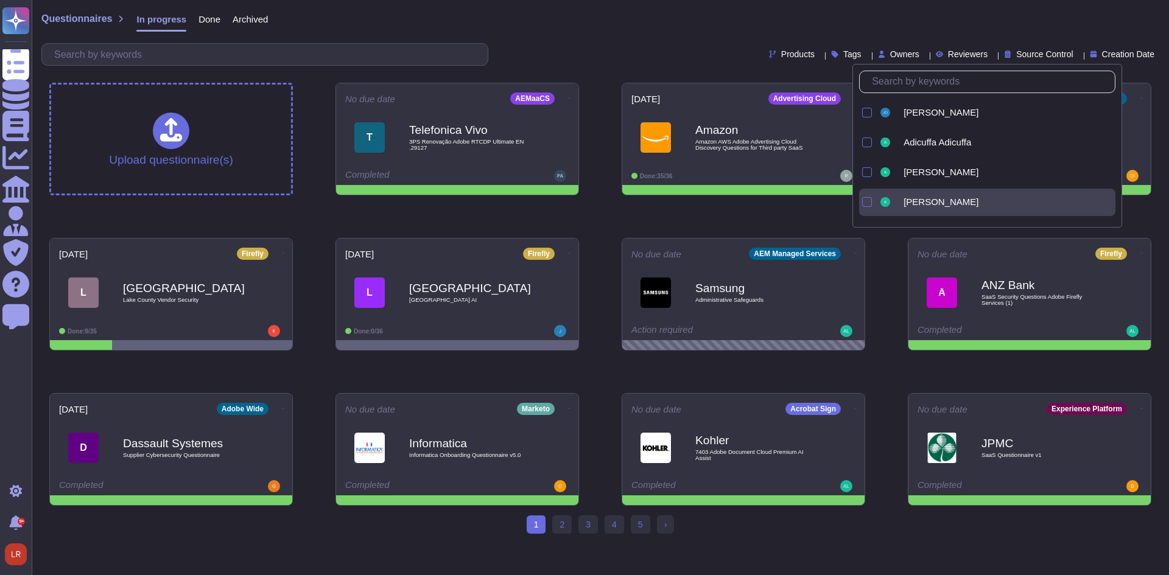
click at [916, 198] on span "[PERSON_NAME]" at bounding box center [941, 202] width 75 height 11
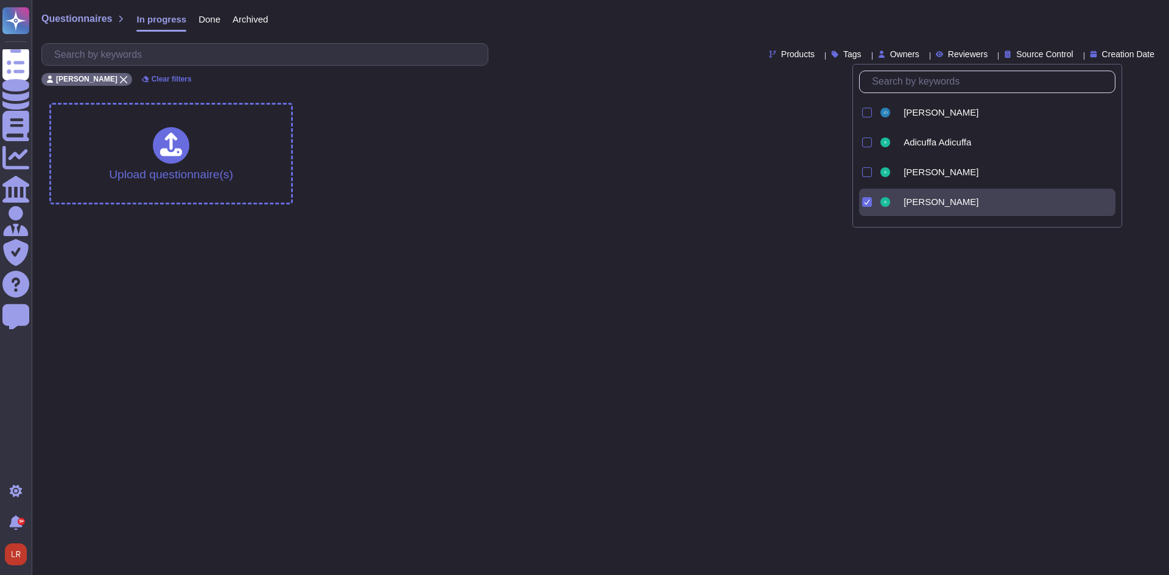
click at [916, 198] on span "[PERSON_NAME]" at bounding box center [941, 202] width 75 height 11
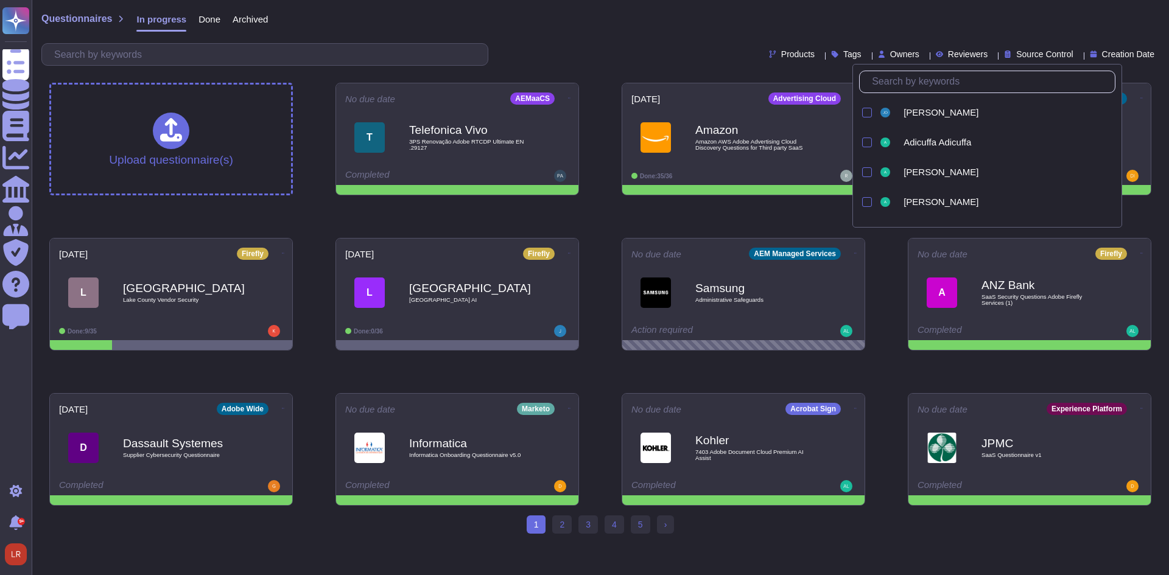
click at [548, 60] on div "Products Tags Owners Reviewers Source Control Creation Date" at bounding box center [600, 54] width 1118 height 23
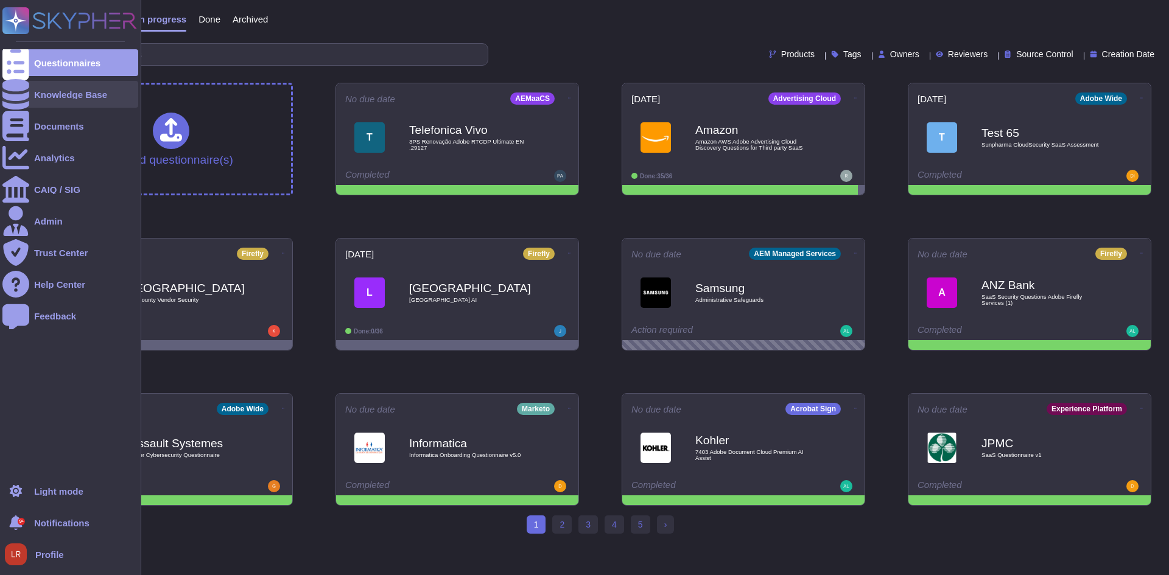
click at [24, 102] on div at bounding box center [15, 94] width 27 height 27
